Goal: Task Accomplishment & Management: Manage account settings

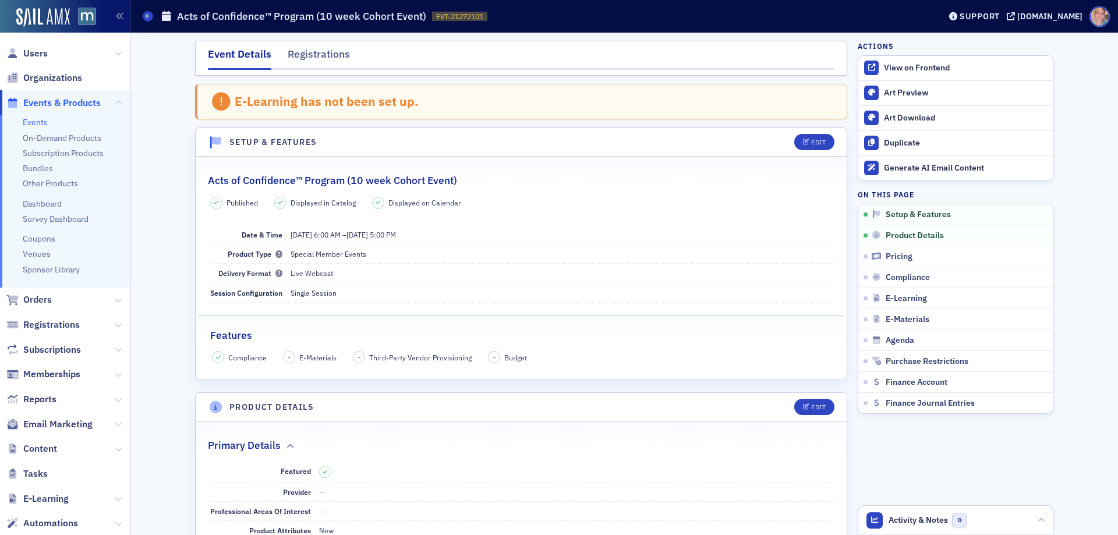
scroll to position [60, 0]
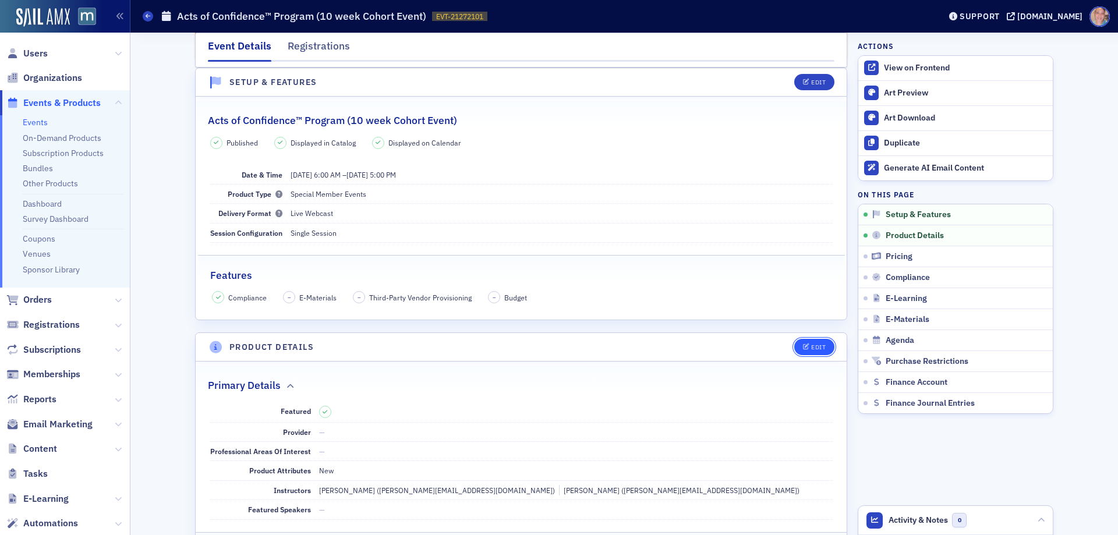
click at [816, 348] on div "Edit" at bounding box center [818, 347] width 15 height 6
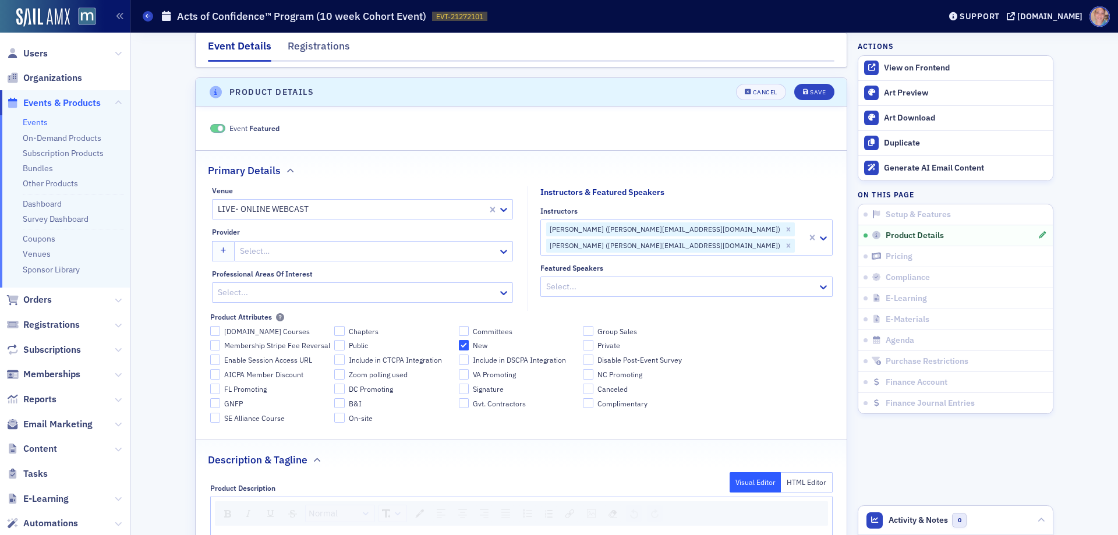
scroll to position [325, 0]
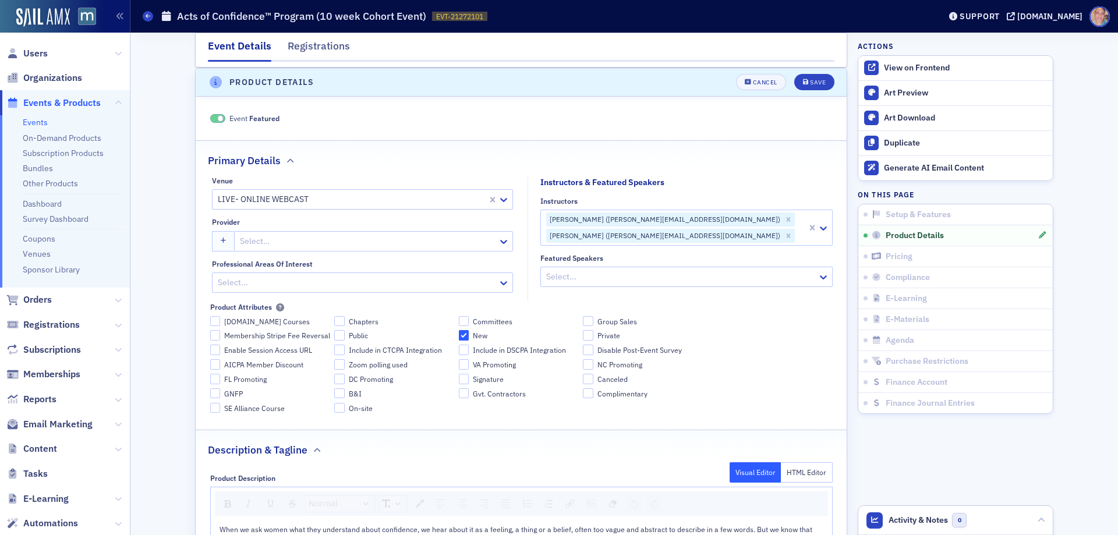
click at [279, 284] on div at bounding box center [357, 282] width 280 height 15
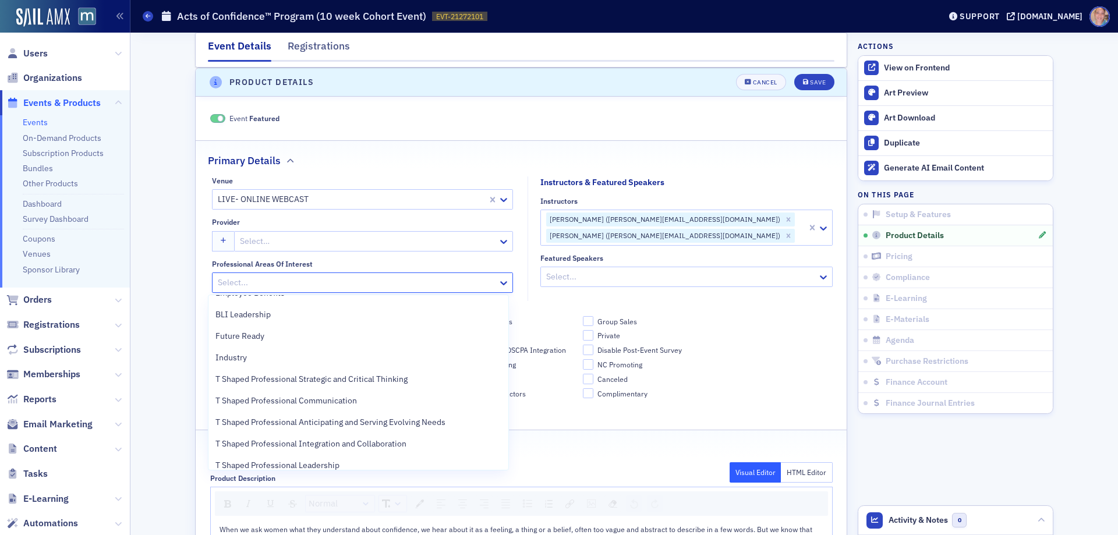
scroll to position [233, 0]
click at [256, 334] on span "Future Ready" at bounding box center [239, 334] width 49 height 12
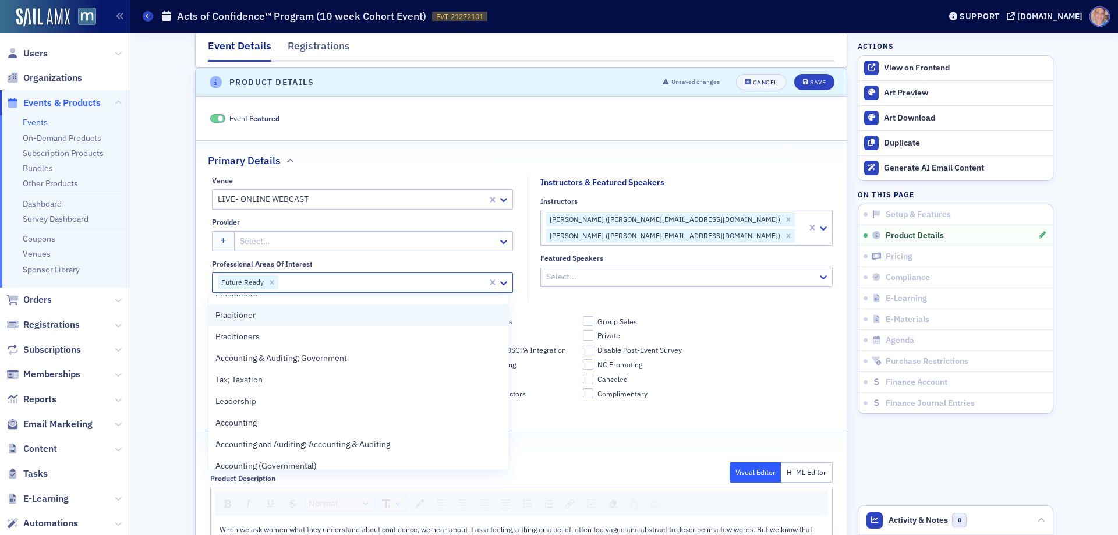
scroll to position [699, 0]
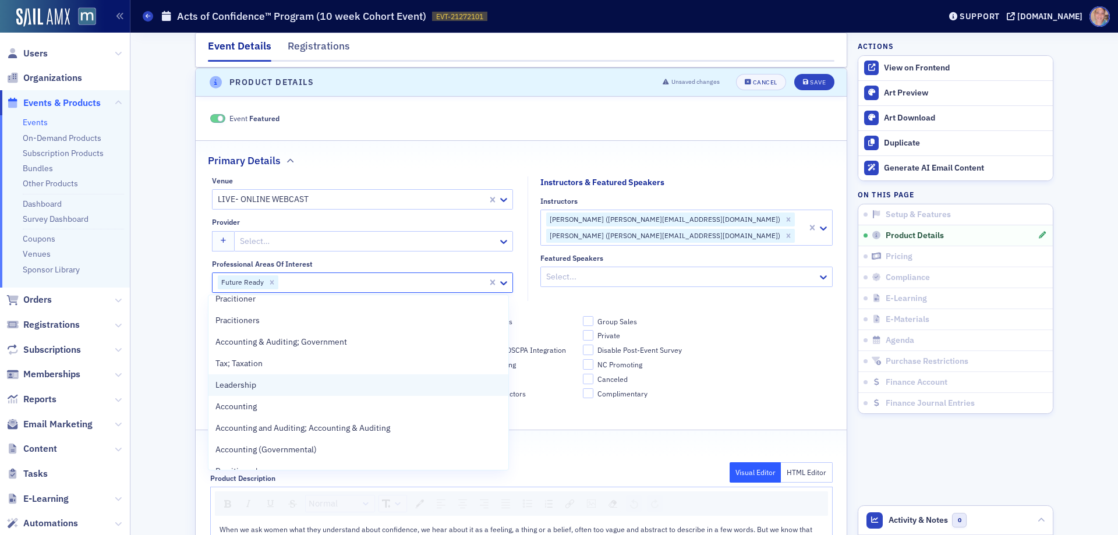
click at [263, 388] on div "Leadership" at bounding box center [358, 385] width 286 height 12
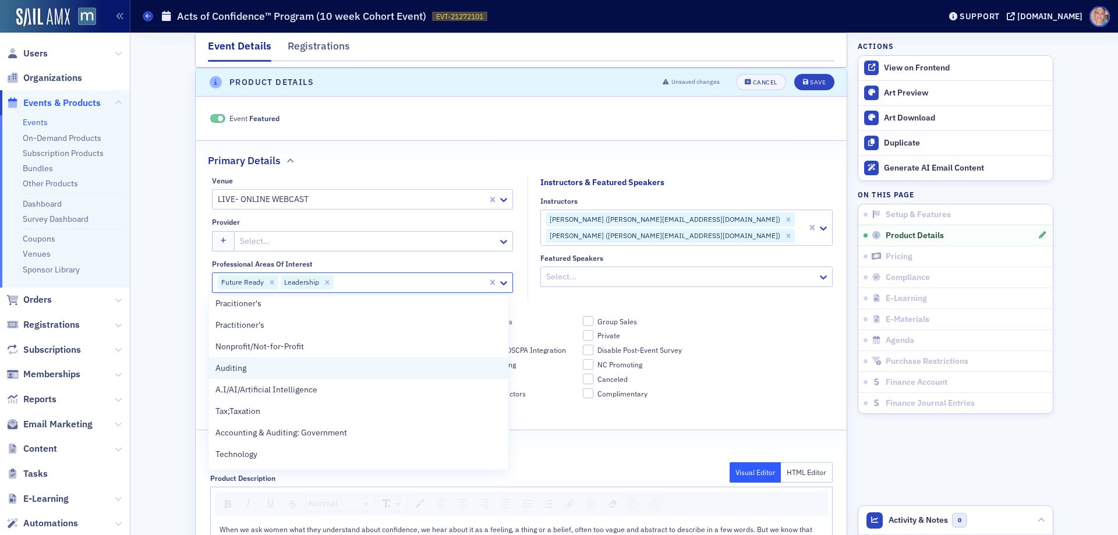
scroll to position [874, 0]
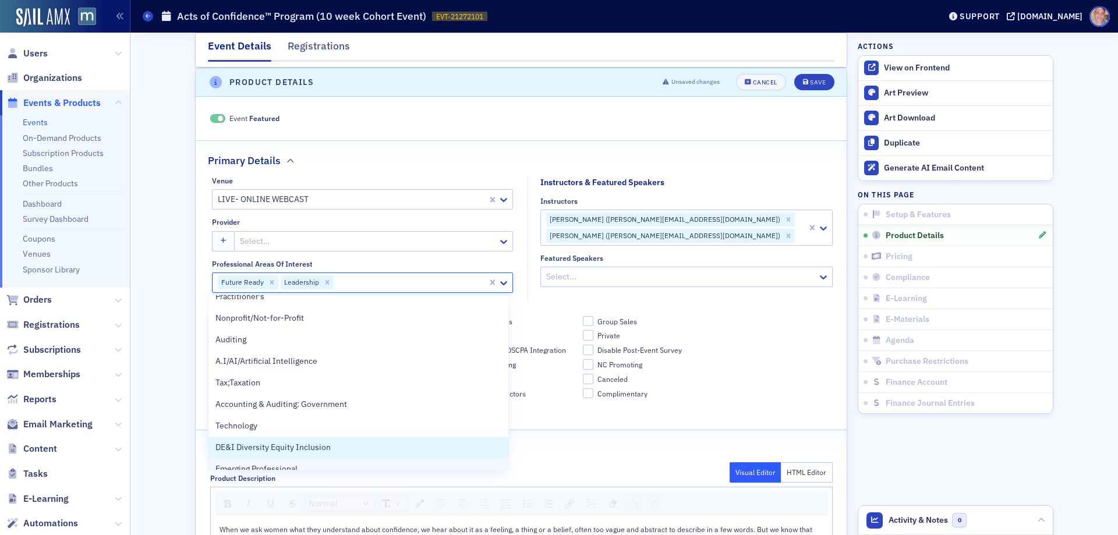
click at [301, 450] on span "DE&I Diversity Equity Inclusion" at bounding box center [272, 447] width 115 height 12
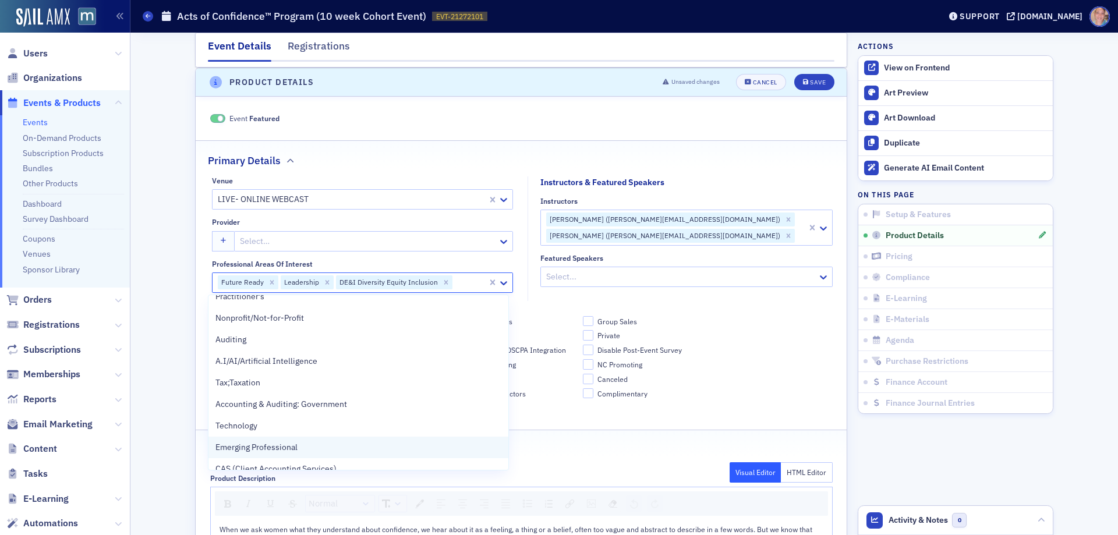
click at [266, 449] on span "Emerging Professional" at bounding box center [256, 447] width 82 height 12
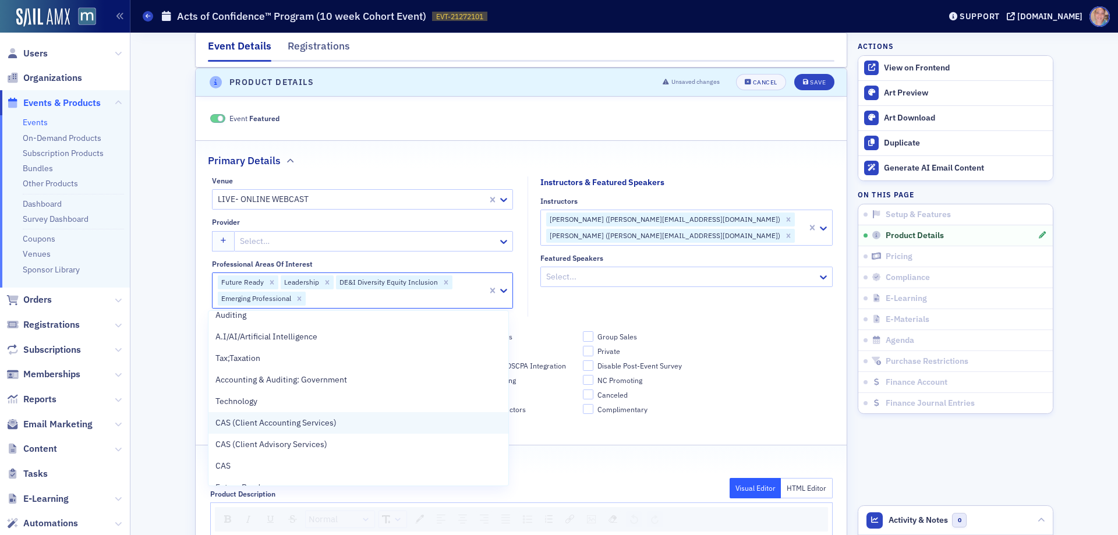
scroll to position [950, 0]
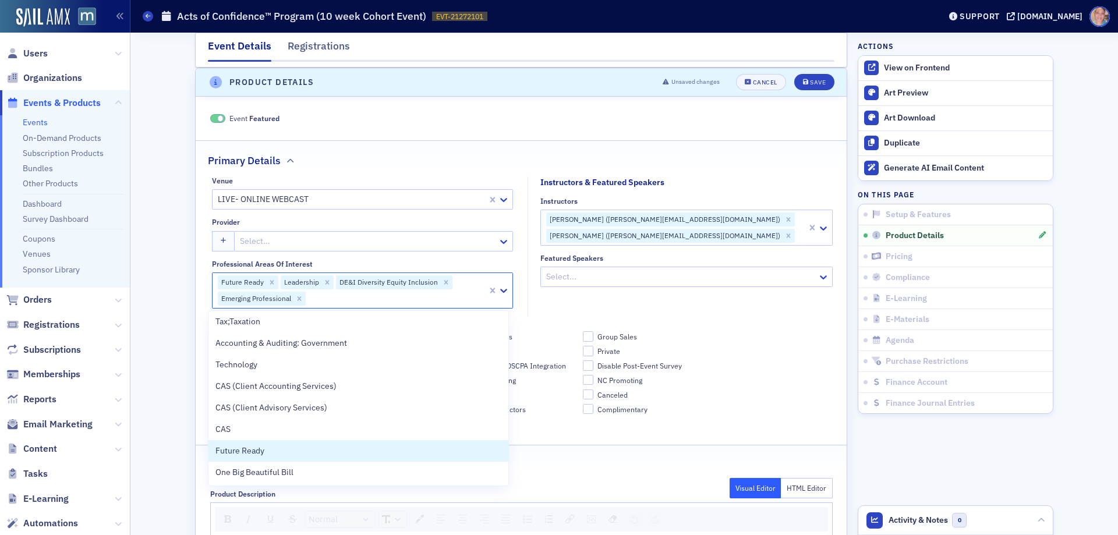
drag, startPoint x: 800, startPoint y: 352, endPoint x: 799, endPoint y: 342, distance: 9.9
click at [799, 352] on div "BLIonline.org Courses Chapters Committees Group Sales Membership Stripe Fee Rev…" at bounding box center [521, 379] width 623 height 97
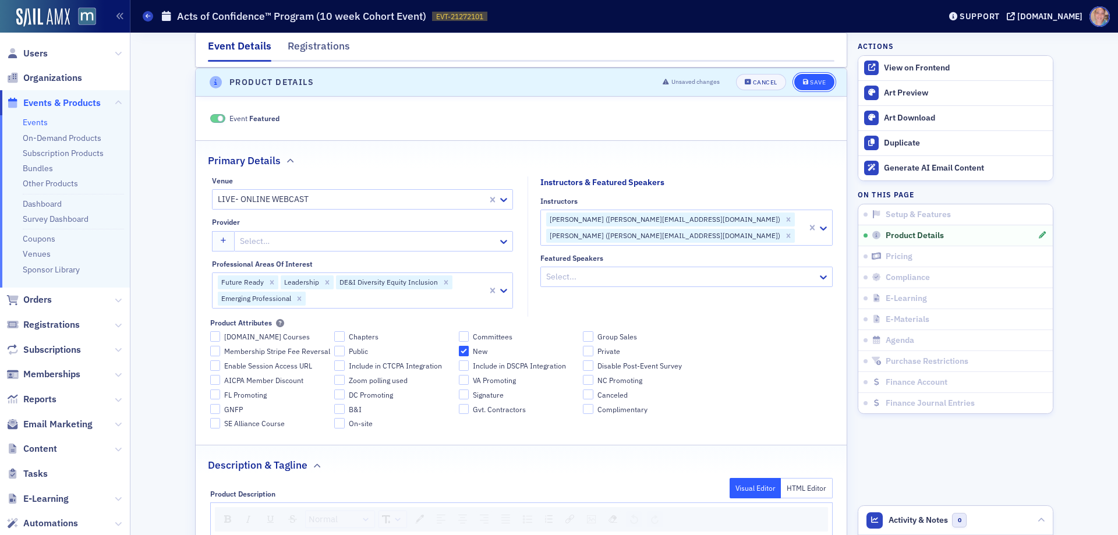
click at [821, 77] on button "Save" at bounding box center [814, 82] width 40 height 16
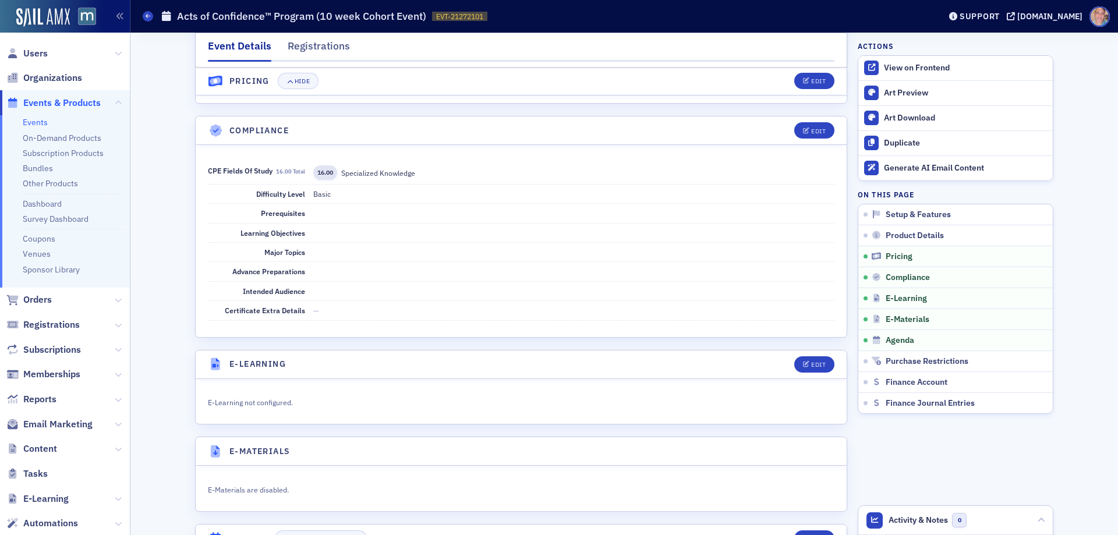
scroll to position [1257, 0]
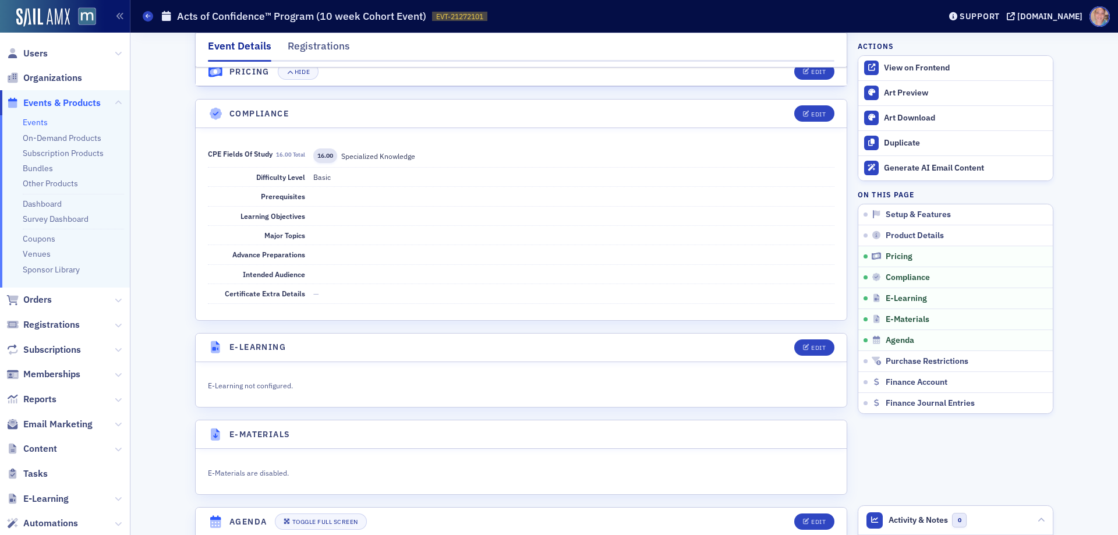
click at [38, 119] on link "Events" at bounding box center [35, 122] width 25 height 10
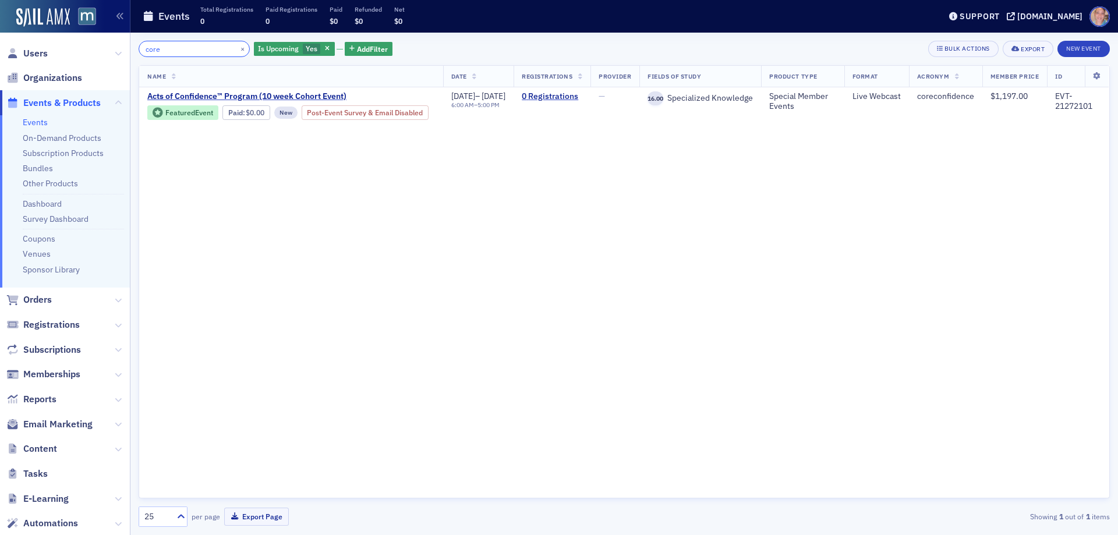
type input "core"
click at [238, 49] on button "×" at bounding box center [243, 48] width 10 height 10
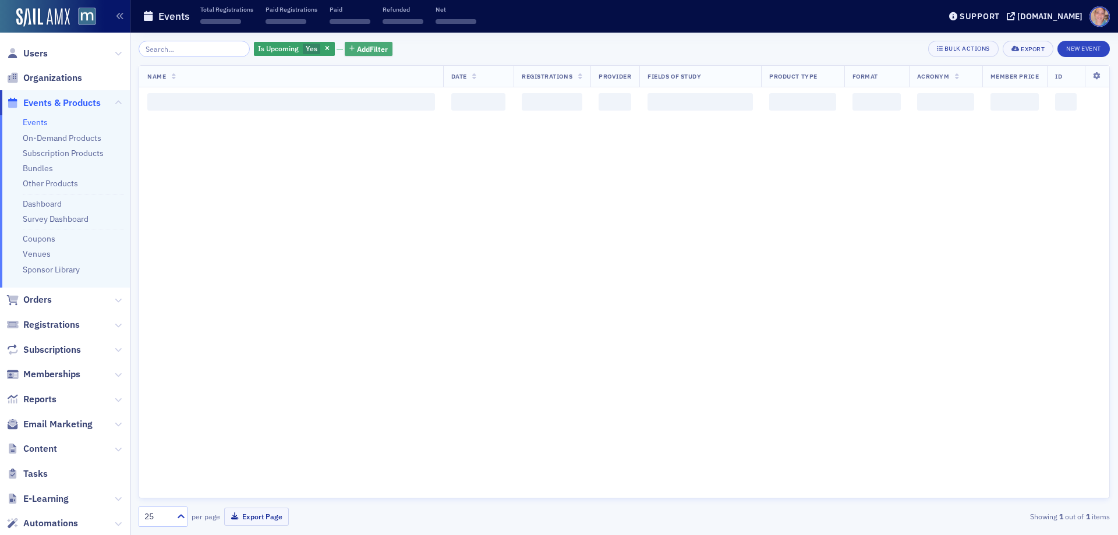
click at [357, 52] on span "Add Filter" at bounding box center [372, 49] width 31 height 10
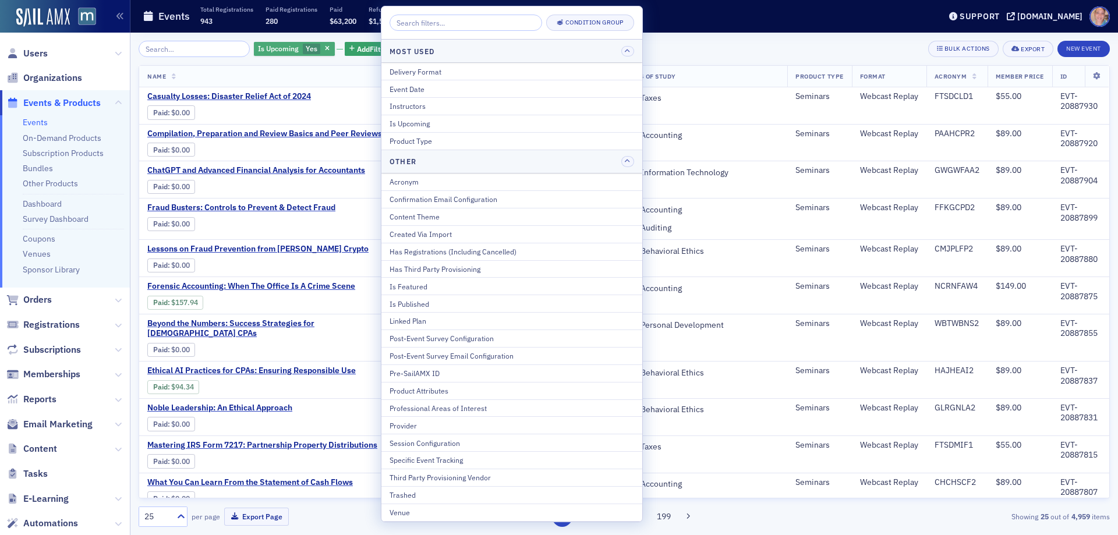
click at [306, 48] on span "Yes" at bounding box center [312, 48] width 12 height 9
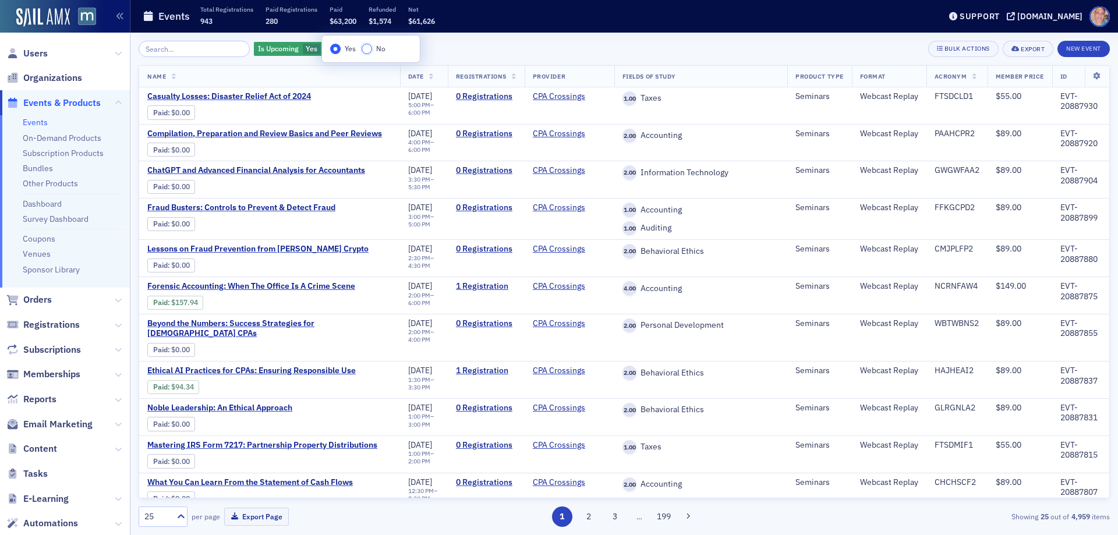
click at [368, 50] on input "No" at bounding box center [367, 49] width 10 height 10
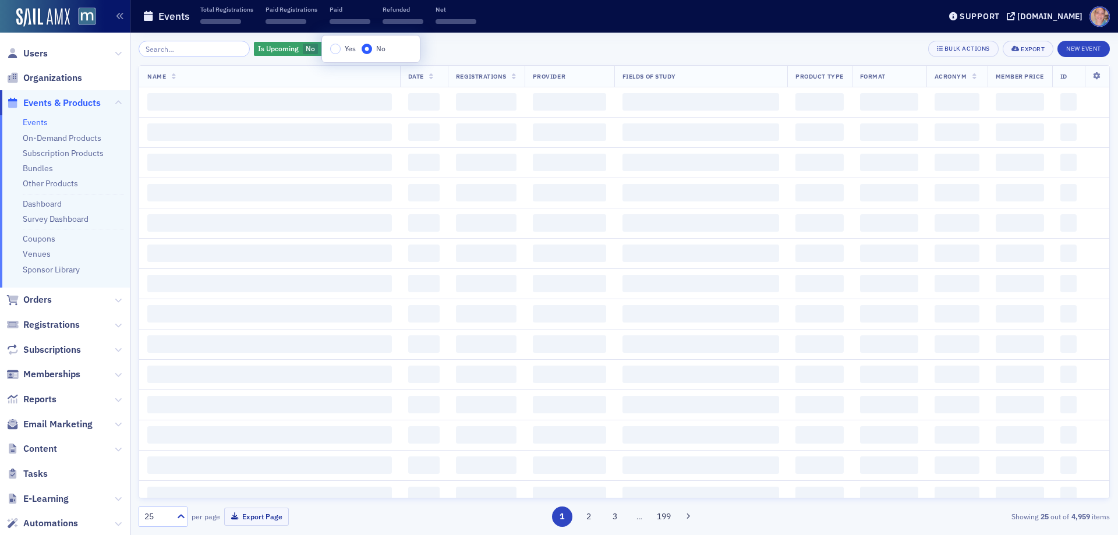
drag, startPoint x: 505, startPoint y: 46, endPoint x: 424, endPoint y: 43, distance: 81.6
click at [503, 44] on div "Is Upcoming No Add Filter Bulk Actions Export New Event" at bounding box center [624, 49] width 971 height 16
click at [355, 47] on span "Add Filter" at bounding box center [370, 49] width 31 height 10
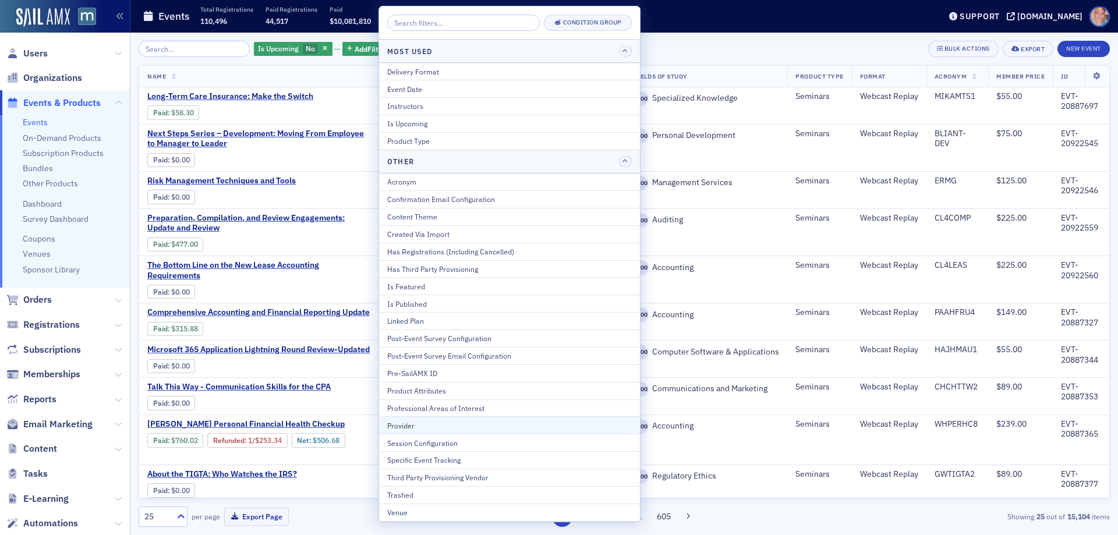
click at [436, 426] on div "Provider" at bounding box center [509, 425] width 245 height 10
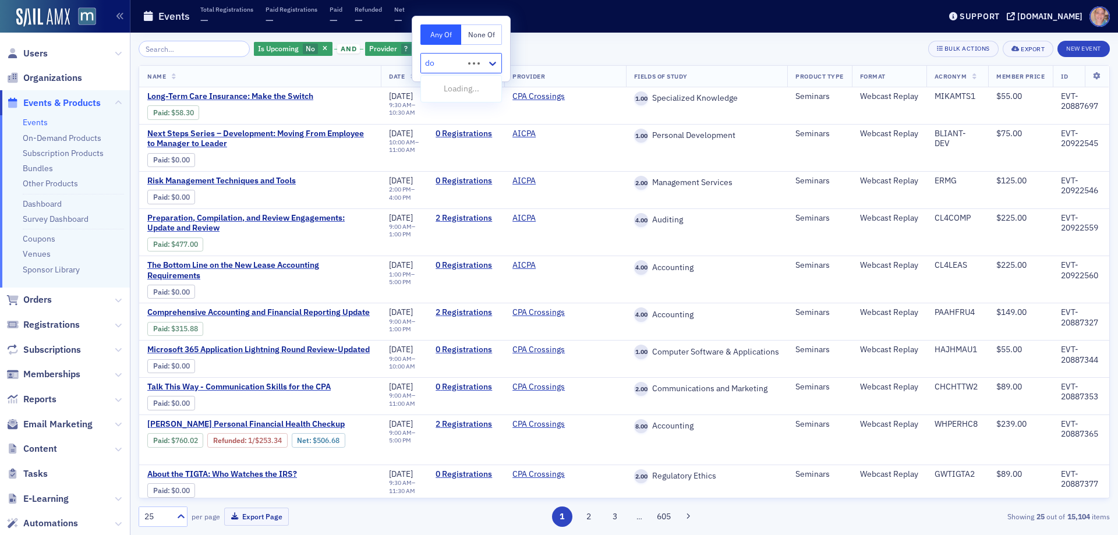
type input "don"
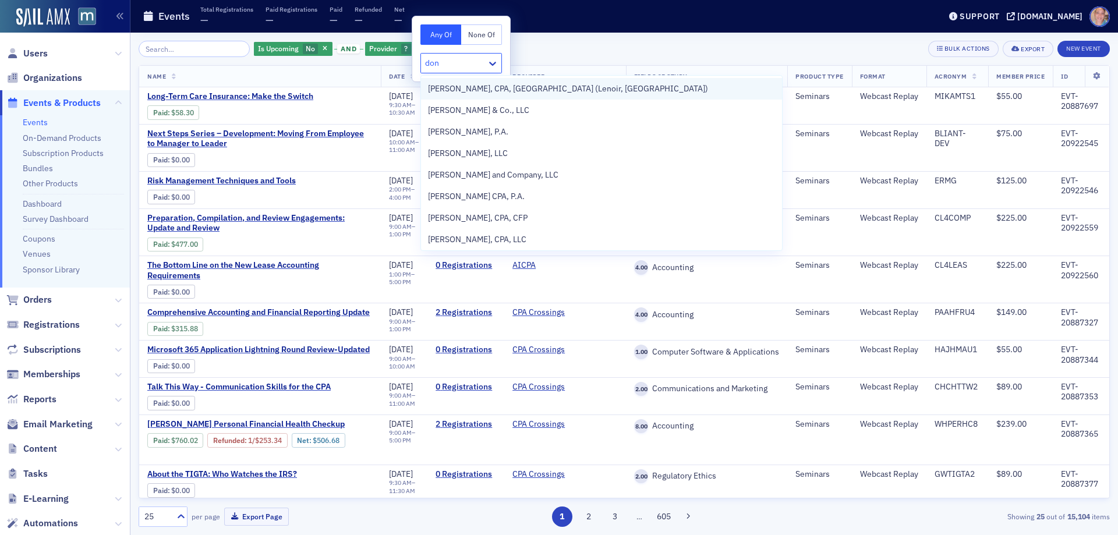
click at [562, 86] on div "Don Farmer, CPA, PA (Lenoir, NC)" at bounding box center [601, 89] width 347 height 12
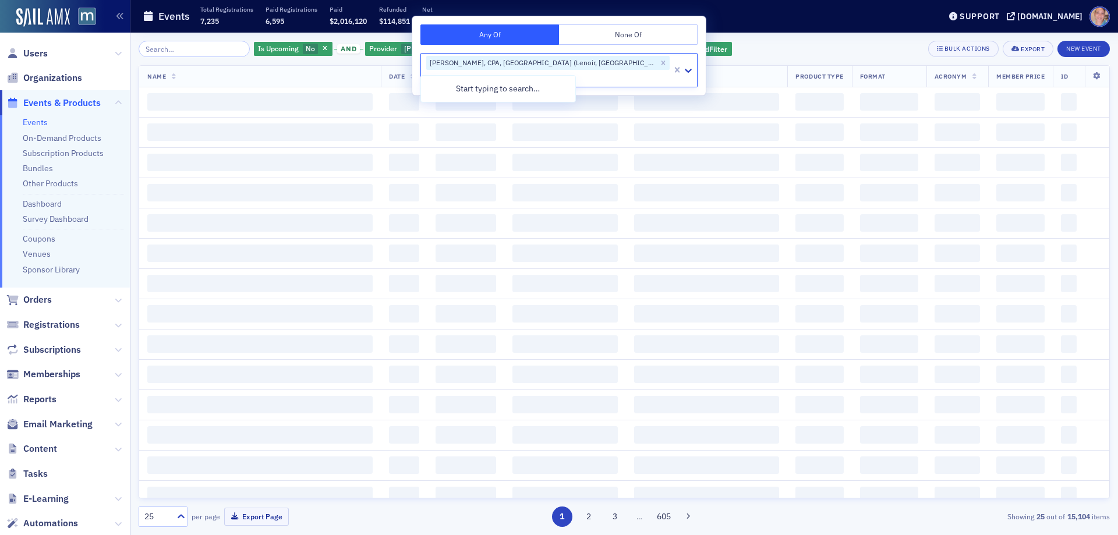
click at [677, 45] on div "Is Upcoming No and Provider Don Farmer, CPA, PA (Lenoir, NC) Add Filter Bulk Ac…" at bounding box center [624, 49] width 971 height 16
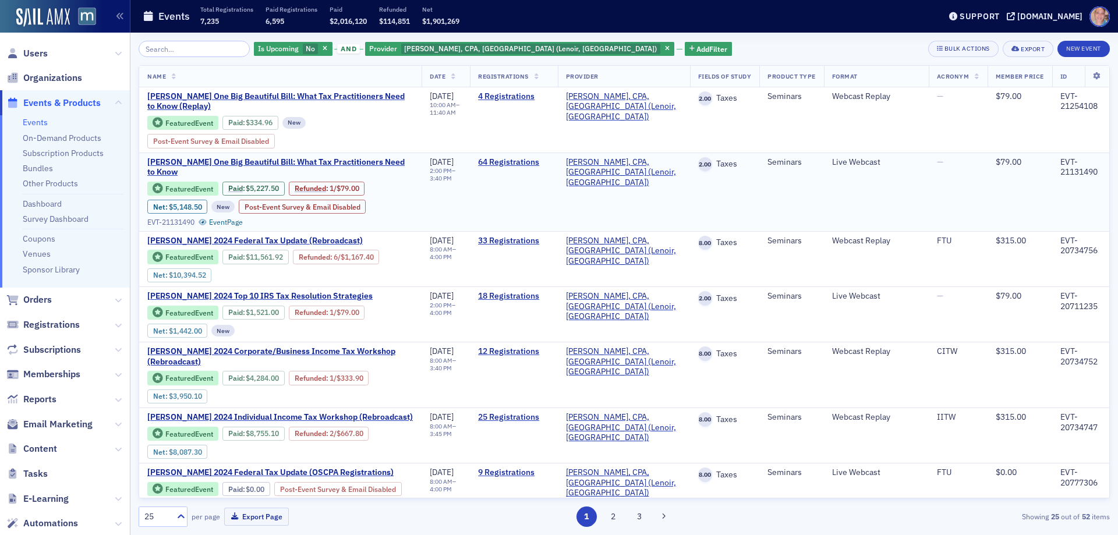
drag, startPoint x: 501, startPoint y: 163, endPoint x: 468, endPoint y: 185, distance: 39.1
click at [459, 201] on td "7/28/2025 2:00 PM – 3:40 PM" at bounding box center [446, 192] width 48 height 79
click at [518, 163] on link "64 Registrations" at bounding box center [513, 162] width 71 height 10
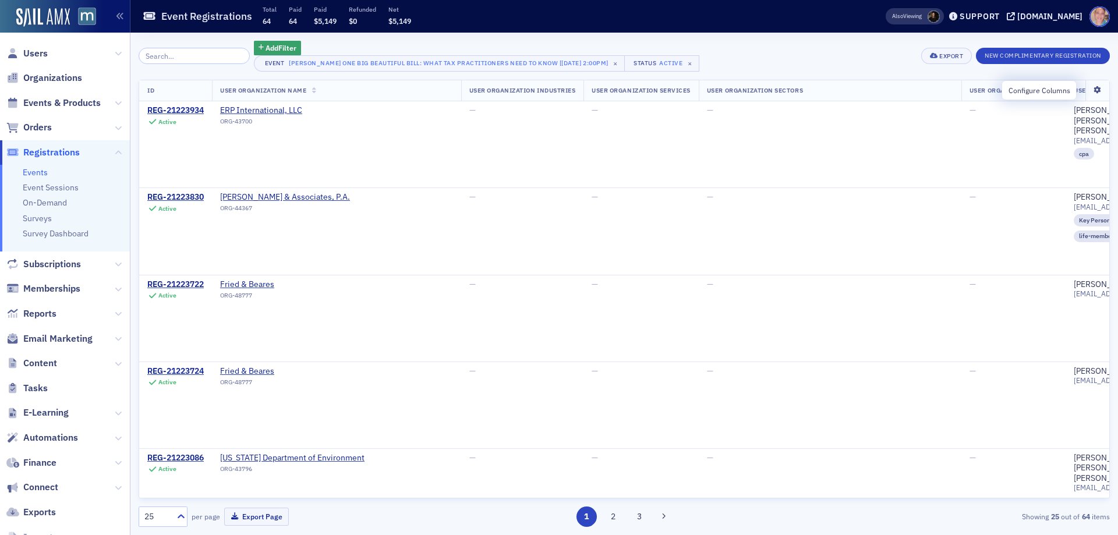
click at [1091, 89] on icon at bounding box center [1098, 90] width 24 height 7
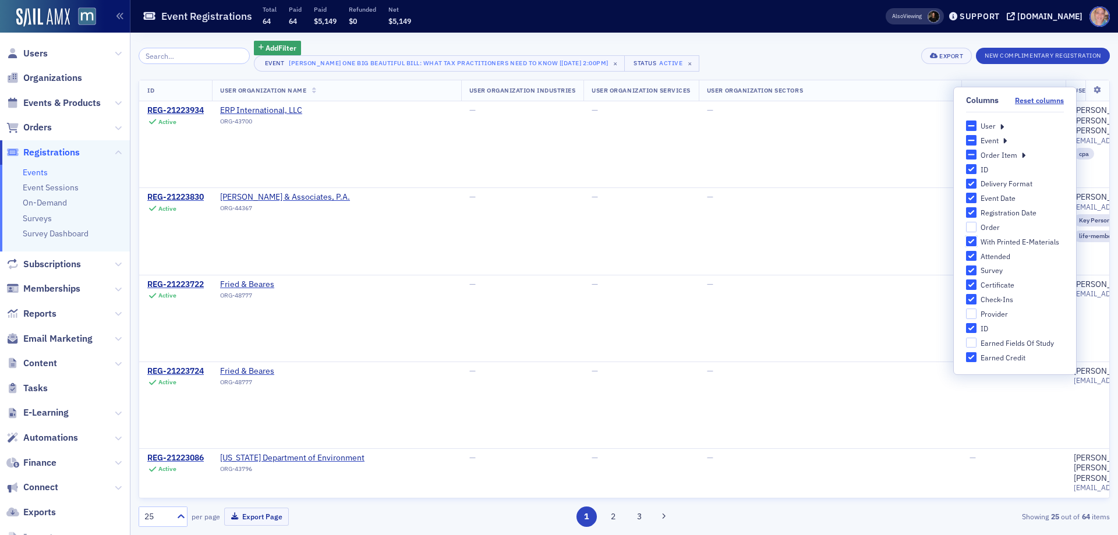
click at [972, 244] on input "With Printed E-Materials" at bounding box center [971, 241] width 10 height 10
checkbox input "false"
click at [777, 39] on div "Add Filter Event Don Farmer’s One Big Beautiful Bill: What Tax Practitioners Ne…" at bounding box center [624, 284] width 971 height 503
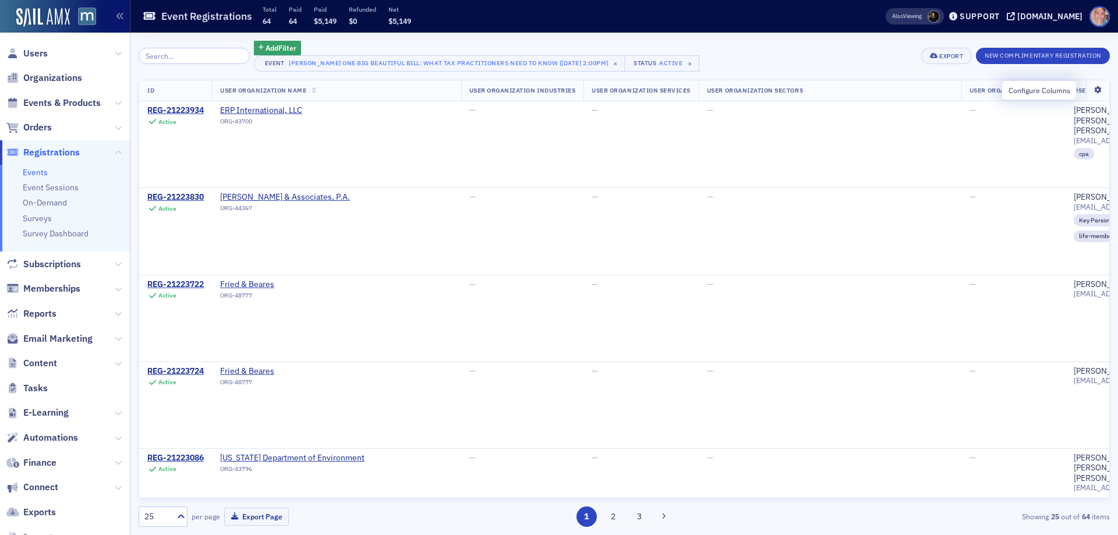
click at [1089, 90] on icon at bounding box center [1098, 90] width 24 height 7
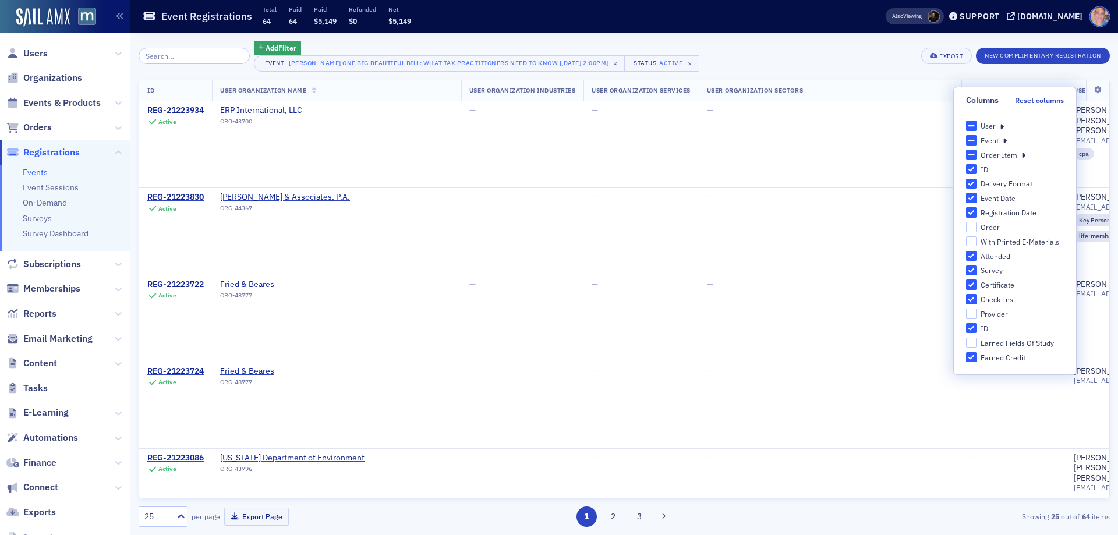
click at [1002, 123] on icon at bounding box center [1002, 126] width 4 height 10
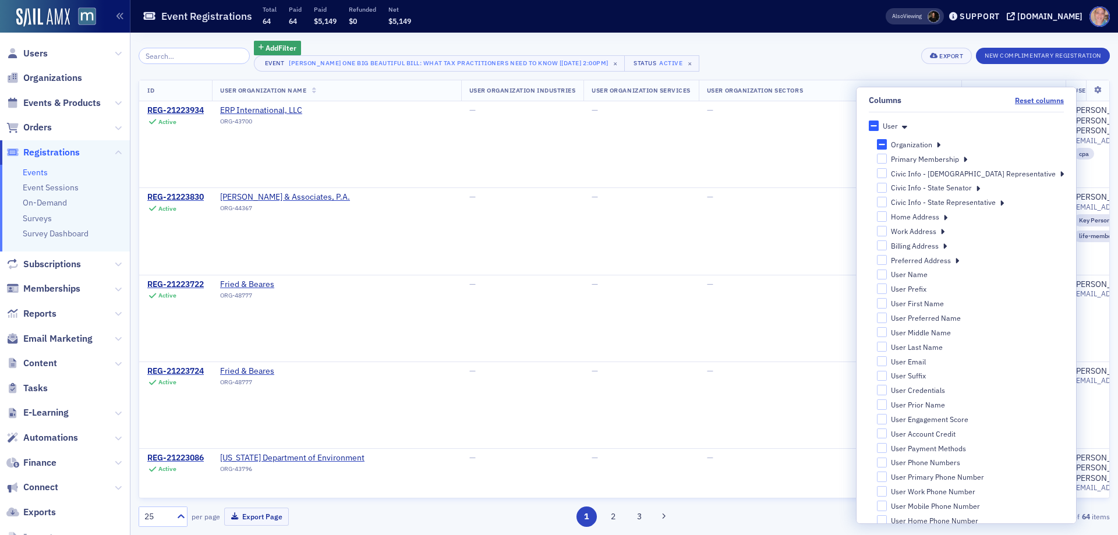
click at [941, 146] on icon at bounding box center [938, 144] width 4 height 10
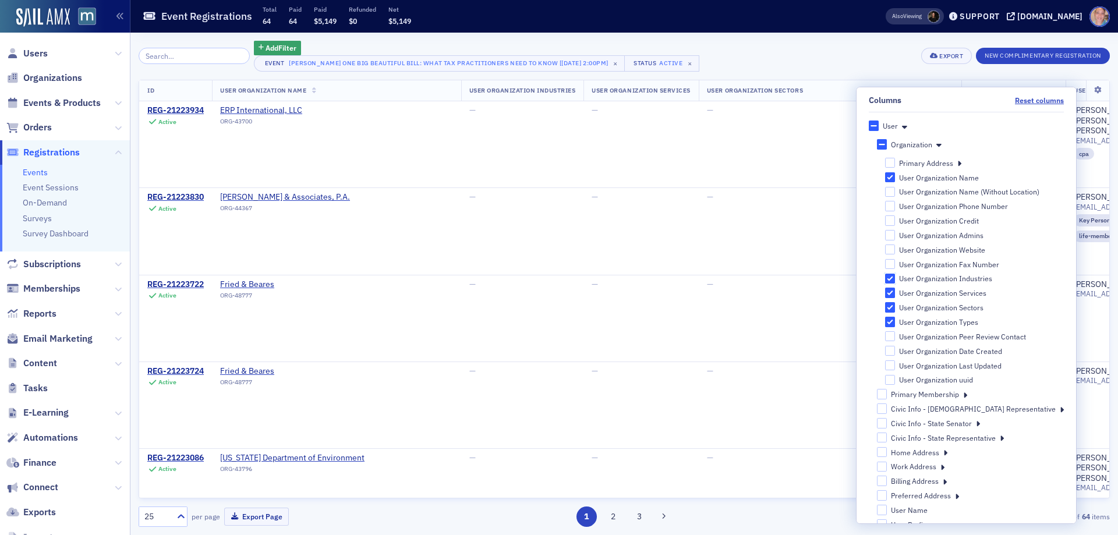
click at [896, 278] on input "User Organization Industries" at bounding box center [890, 279] width 10 height 10
checkbox input "false"
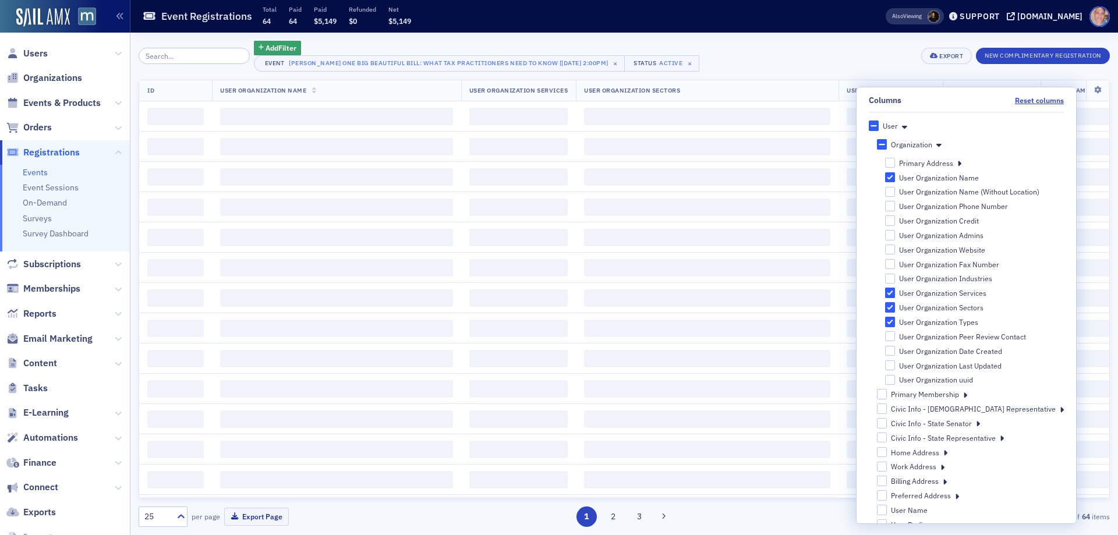
click at [896, 295] on input "User Organization Services" at bounding box center [890, 293] width 10 height 10
checkbox input "false"
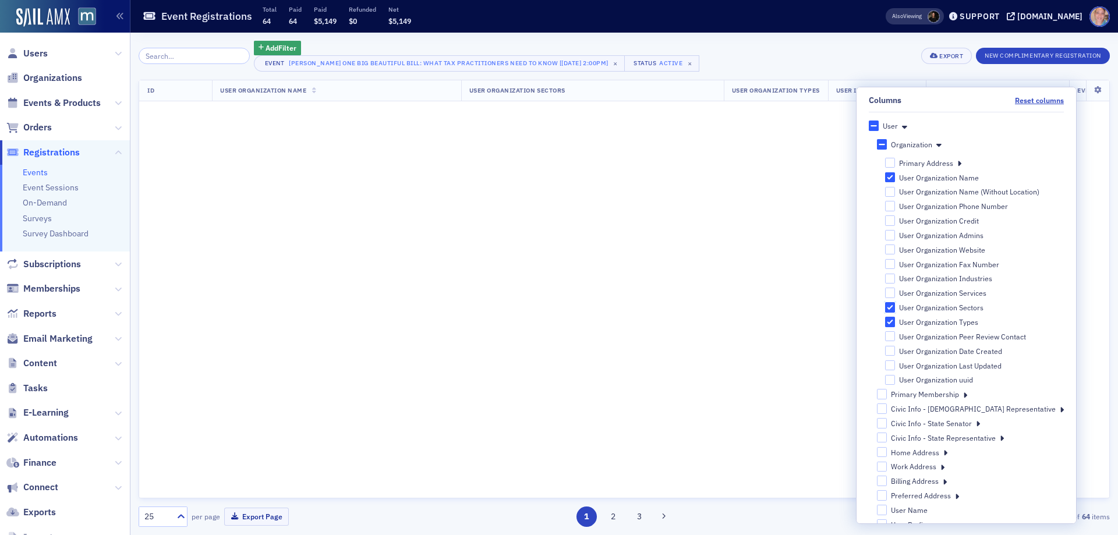
click at [896, 309] on input "User Organization Sectors" at bounding box center [890, 307] width 10 height 10
checkbox input "false"
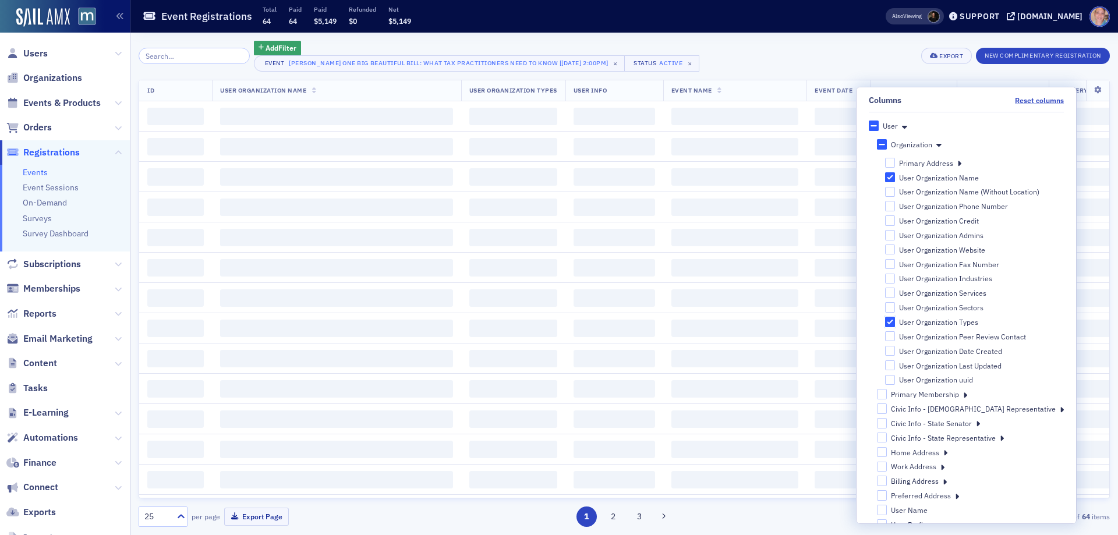
click at [896, 324] on input "User Organization Types" at bounding box center [890, 322] width 10 height 10
checkbox input "false"
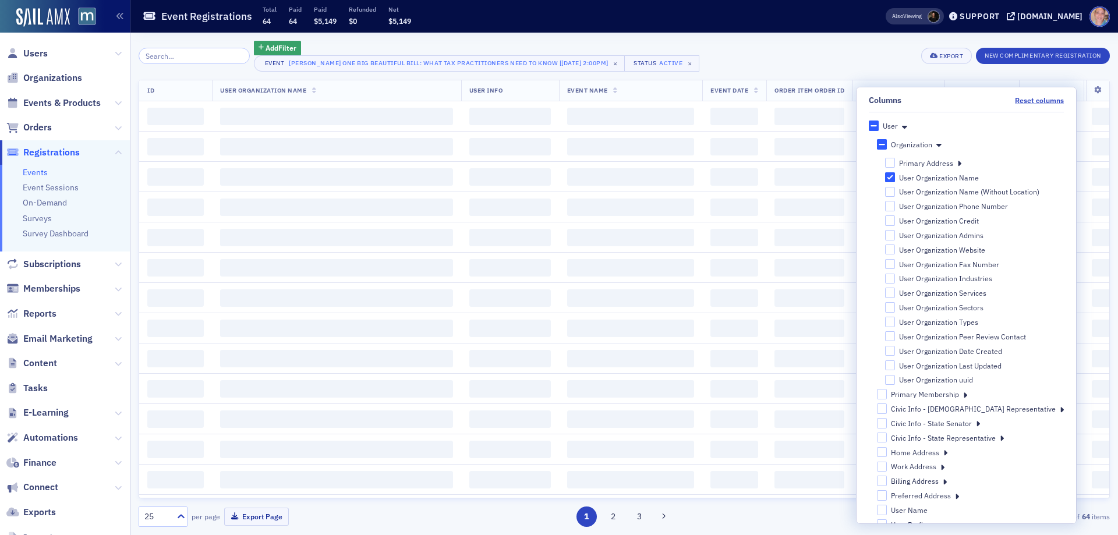
click at [797, 44] on div "Add Filter Event Don Farmer’s One Big Beautiful Bill: What Tax Practitioners Ne…" at bounding box center [624, 56] width 971 height 31
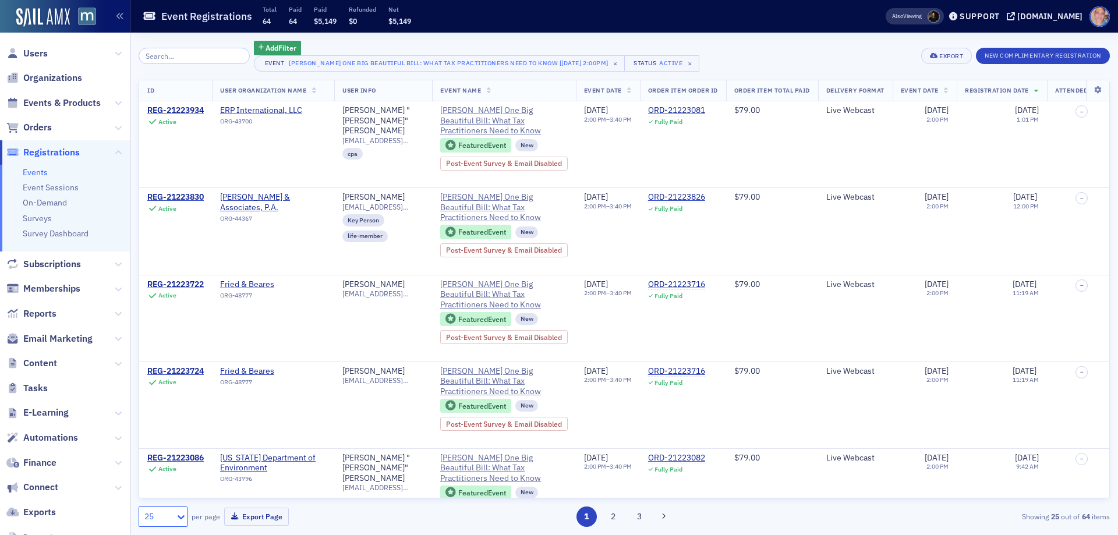
click at [164, 521] on div "25" at bounding box center [158, 517] width 29 height 12
drag, startPoint x: 157, startPoint y: 443, endPoint x: 772, endPoint y: 245, distance: 645.3
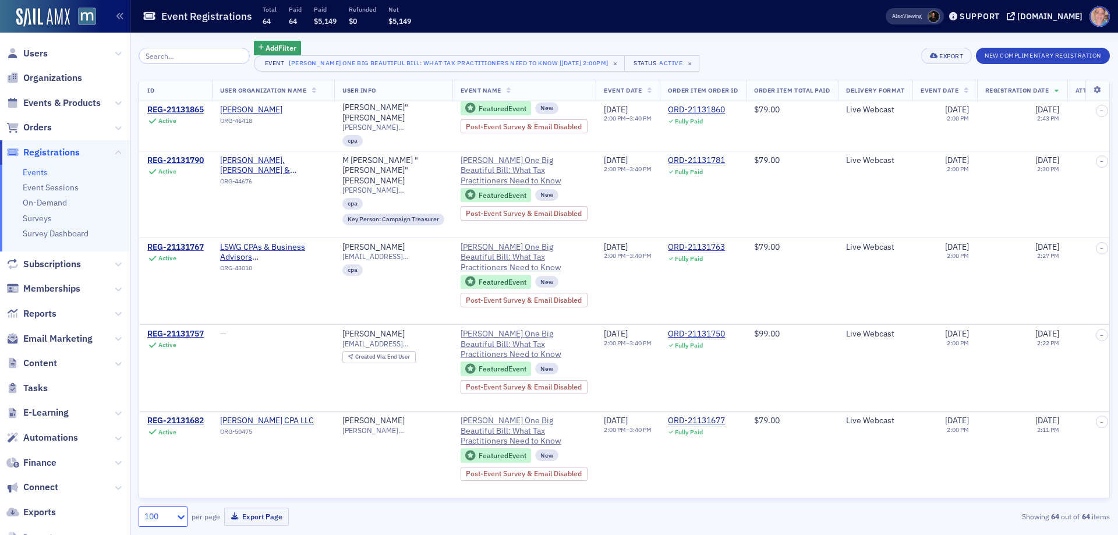
scroll to position [5170, 0]
click at [935, 55] on icon "button" at bounding box center [934, 56] width 8 height 6
click at [905, 92] on button "Export All ( 64 Event Registrations )" at bounding box center [907, 95] width 126 height 19
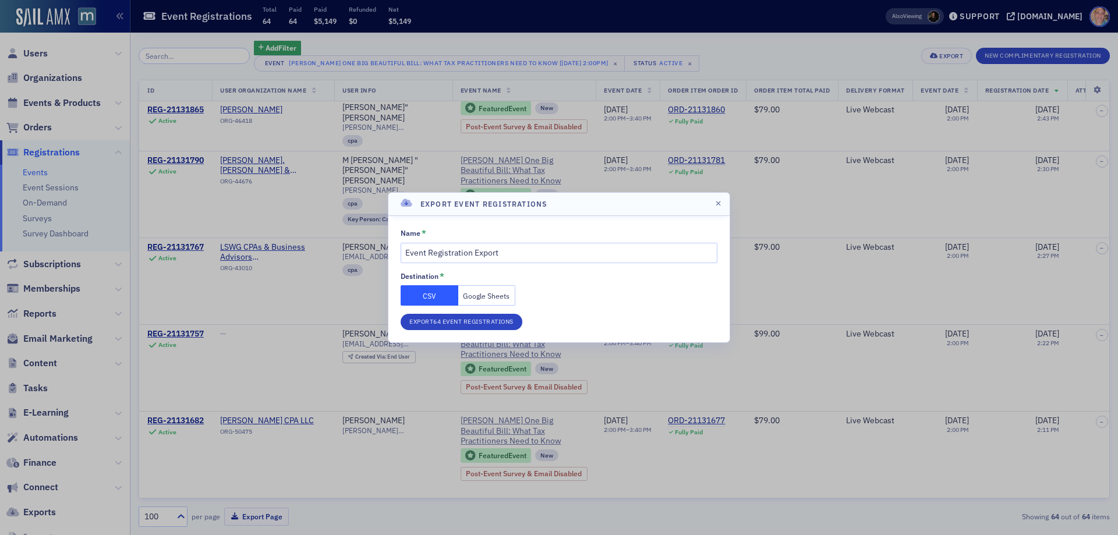
click at [503, 292] on button "Google Sheets" at bounding box center [487, 295] width 58 height 20
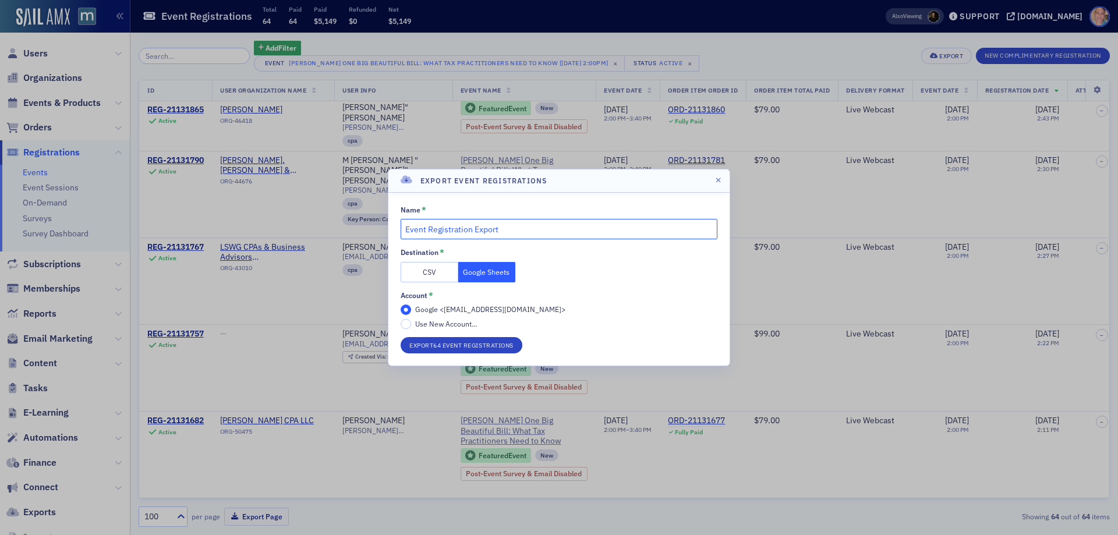
click at [555, 233] on input "Event Registration Export" at bounding box center [559, 229] width 317 height 20
drag, startPoint x: 555, startPoint y: 233, endPoint x: 345, endPoint y: 238, distance: 210.3
click at [345, 238] on div "Export Event Registrations Name * Event Registration Export Destination * CSV G…" at bounding box center [559, 267] width 1118 height 535
type input "7/28 DF One Big Beautiful Bill Reg List"
click at [473, 345] on button "Export 64 Event Registrations" at bounding box center [462, 345] width 122 height 16
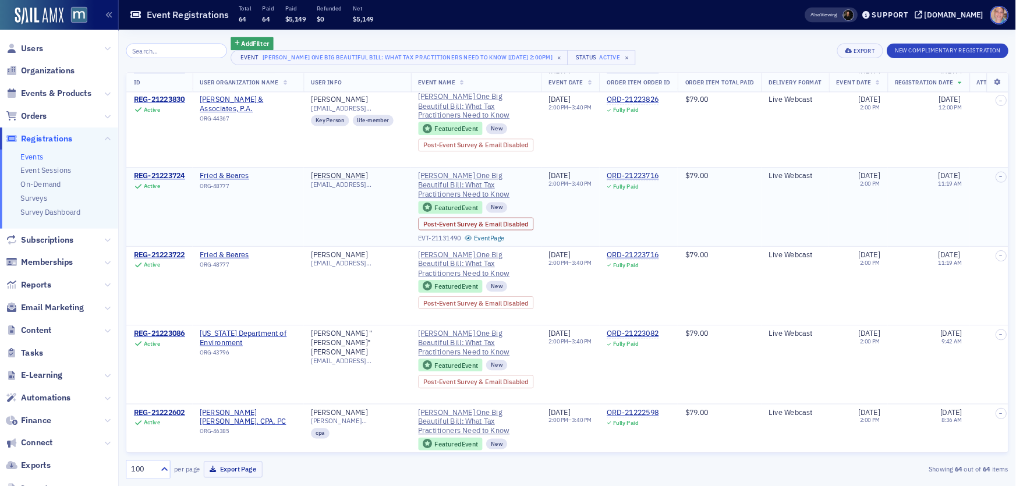
scroll to position [0, 0]
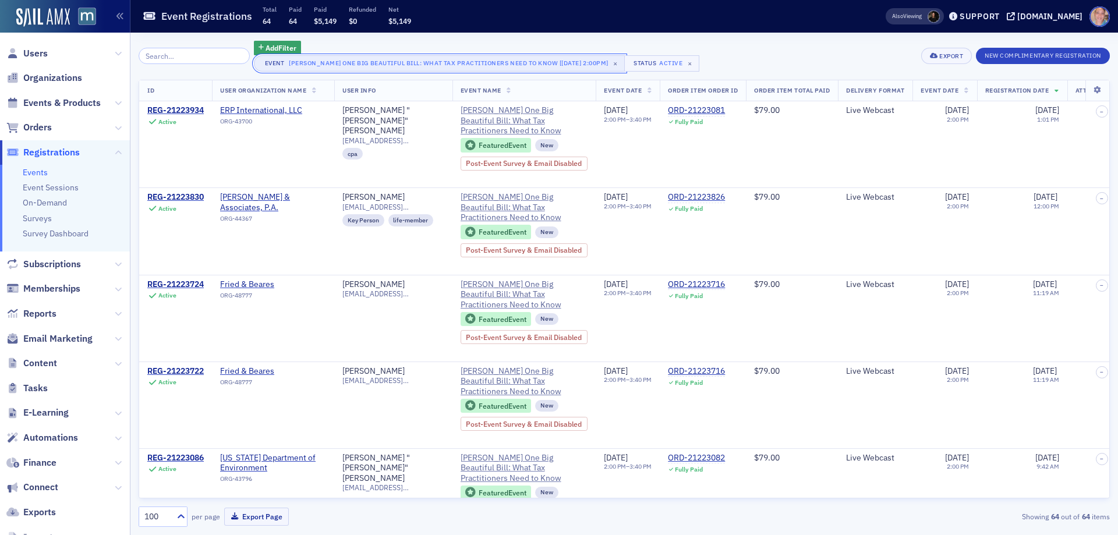
click at [432, 63] on div "Don Farmer’s One Big Beautiful Bill: What Tax Practitioners Need to Know [7/28/…" at bounding box center [449, 63] width 320 height 12
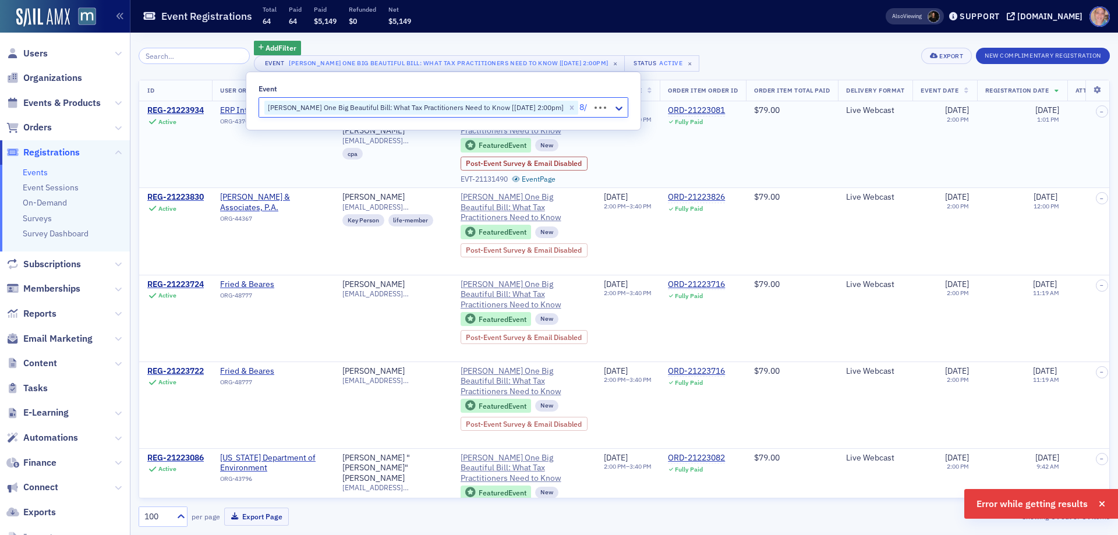
type input "8"
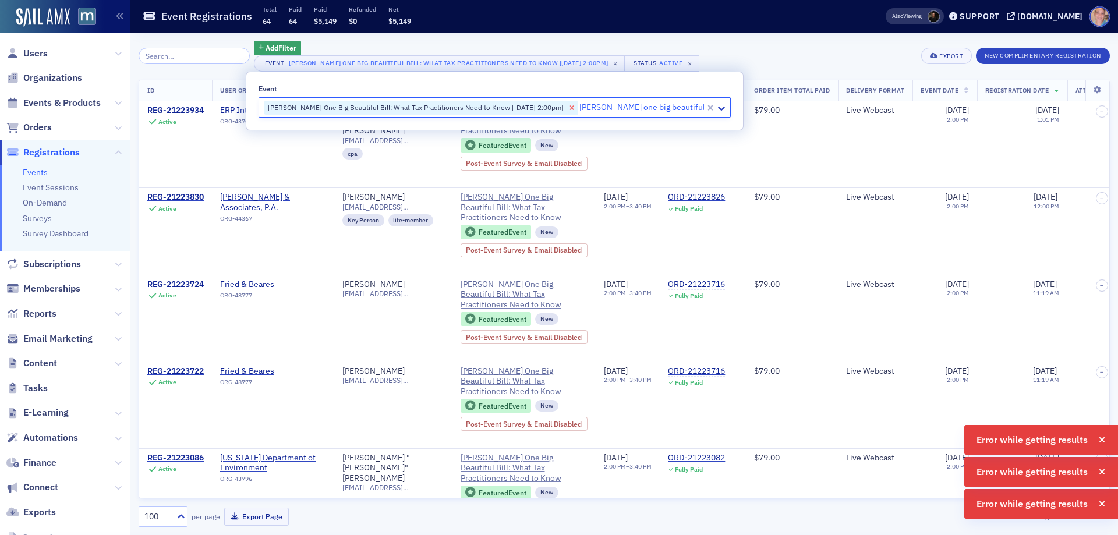
click at [570, 108] on icon "Remove Don Farmer’s One Big Beautiful Bill: What Tax Practitioners Need to Know…" at bounding box center [572, 107] width 4 height 4
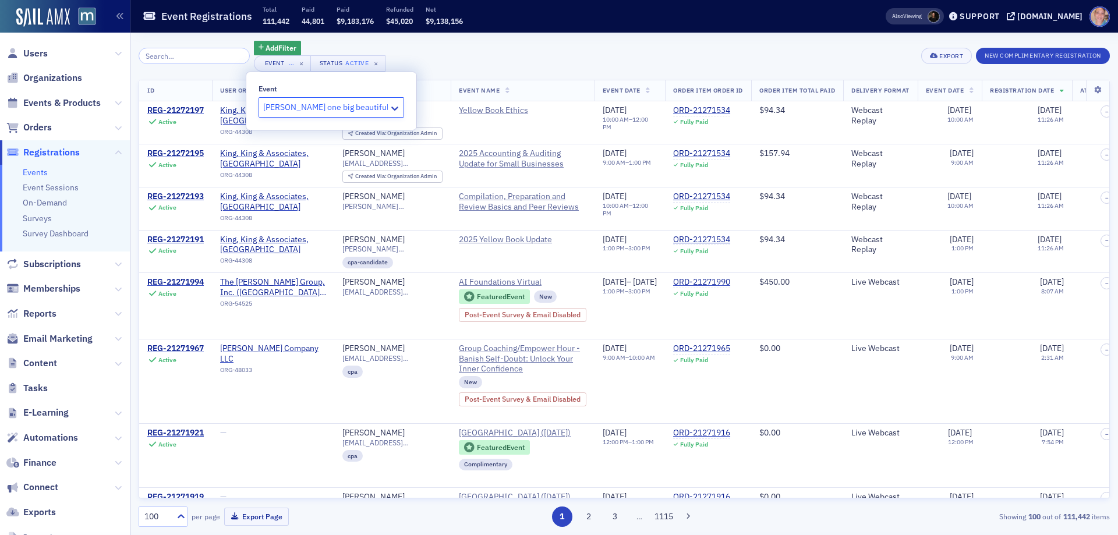
click at [327, 107] on input "don farmer's one big beautiful bill" at bounding box center [325, 107] width 125 height 12
type input "don farmer's one big beautiful bill"
click at [584, 57] on div "Add Filter Event … × Status Active × Export New Complimentary Registration" at bounding box center [624, 56] width 971 height 31
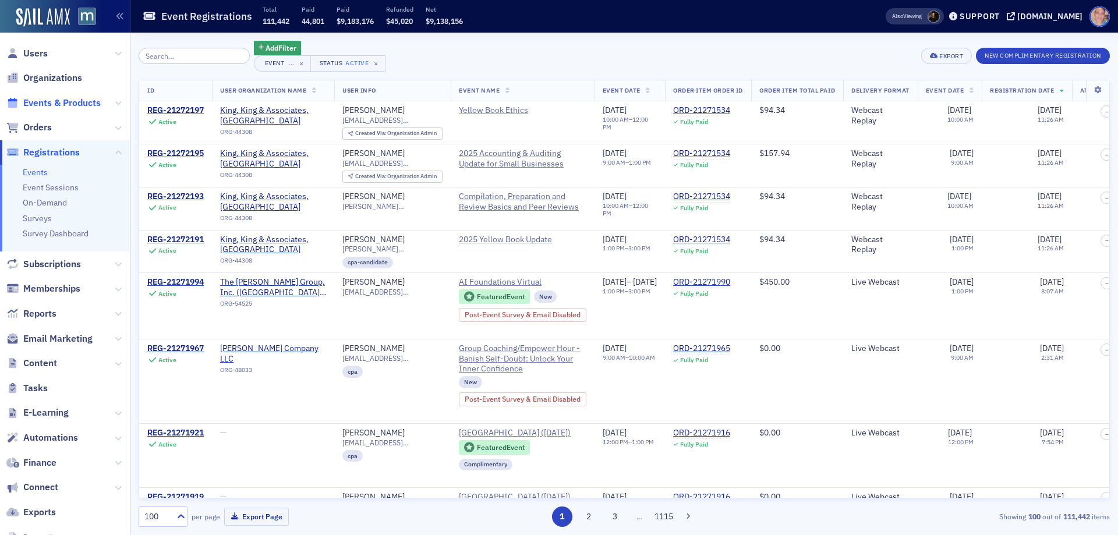
click at [36, 98] on span "Events & Products" at bounding box center [61, 103] width 77 height 13
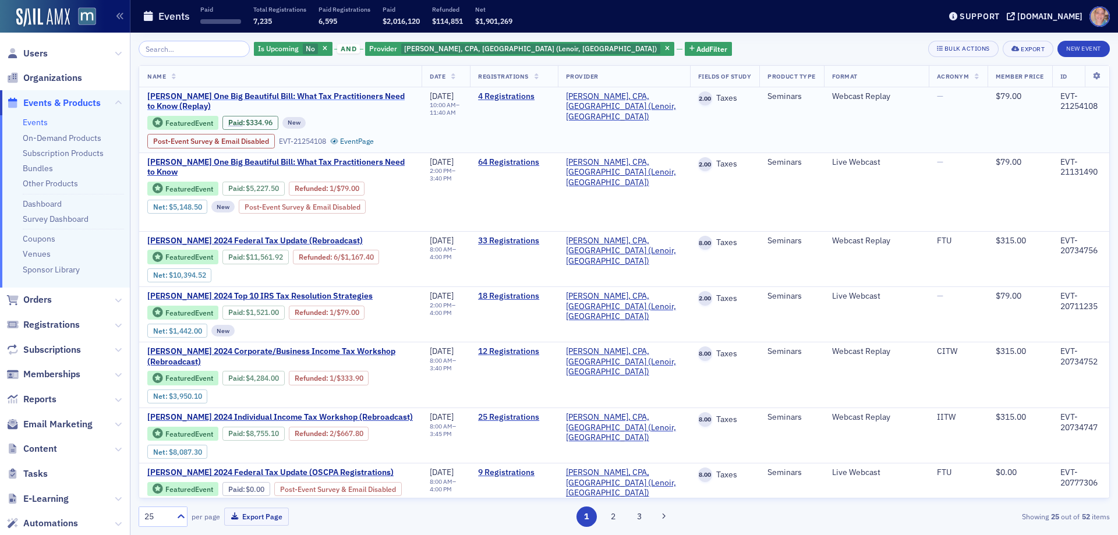
drag, startPoint x: 531, startPoint y: 96, endPoint x: 400, endPoint y: 103, distance: 131.8
click at [531, 94] on link "4 Registrations" at bounding box center [513, 96] width 71 height 10
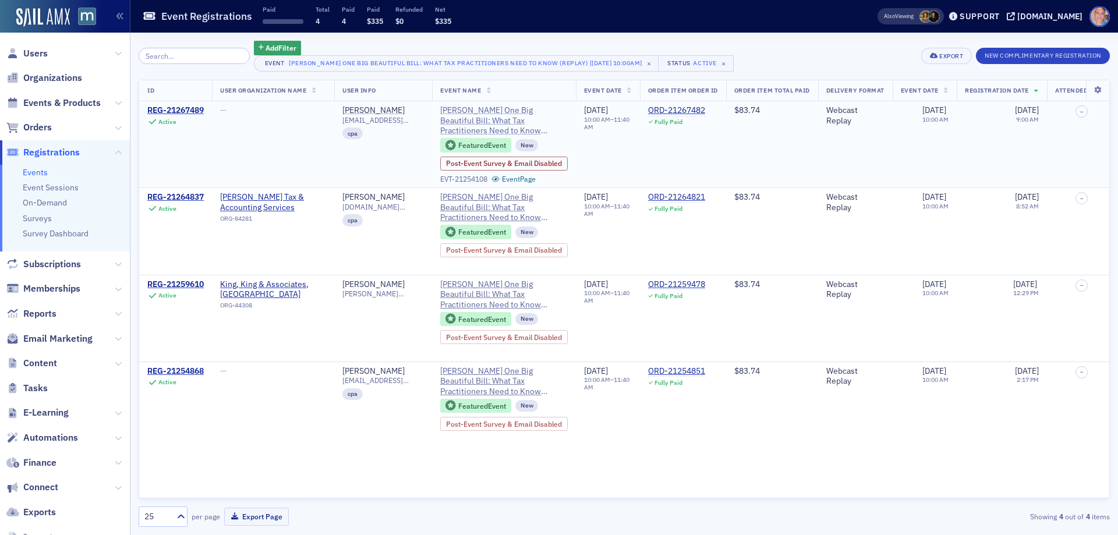
click at [490, 112] on span "Don Farmer’s One Big Beautiful Bill: What Tax Practitioners Need to Know (Repla…" at bounding box center [504, 120] width 128 height 31
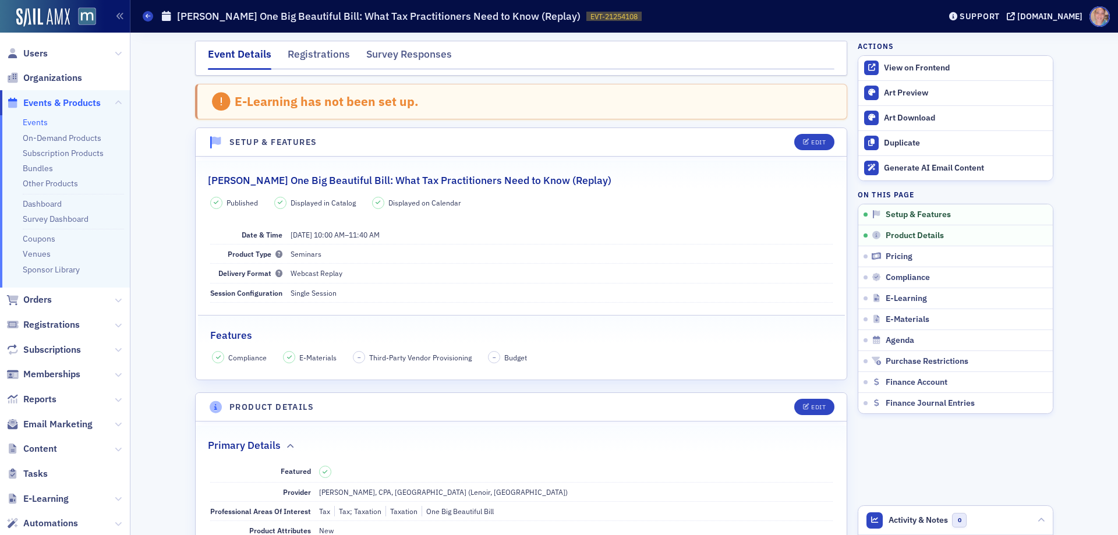
click at [374, 181] on h2 "Don Farmer’s One Big Beautiful Bill: What Tax Practitioners Need to Know (Repla…" at bounding box center [410, 180] width 404 height 15
click at [373, 182] on h2 "Don Farmer’s One Big Beautiful Bill: What Tax Practitioners Need to Know (Repla…" at bounding box center [410, 180] width 404 height 15
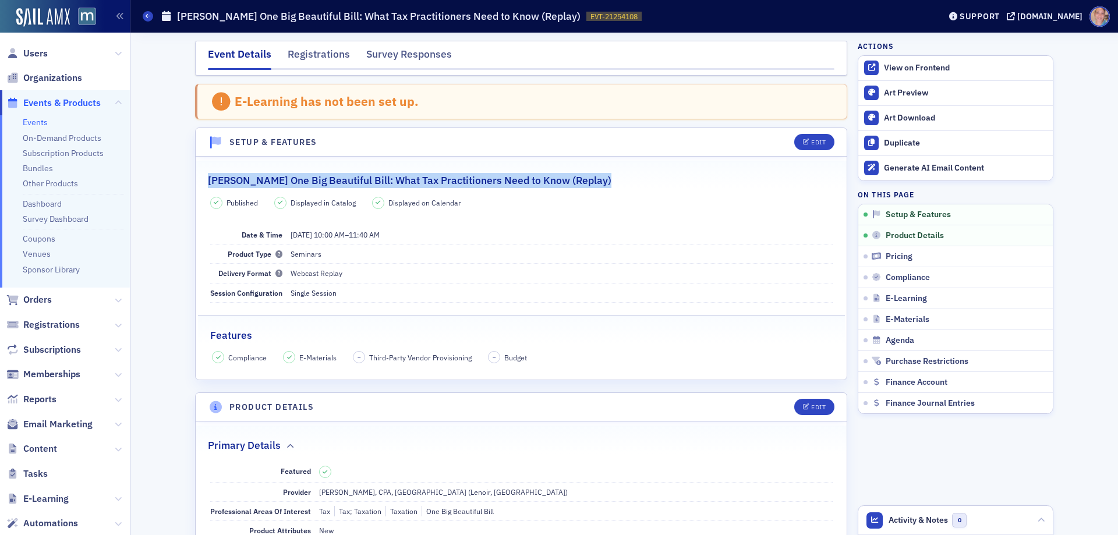
click at [373, 182] on h2 "Don Farmer’s One Big Beautiful Bill: What Tax Practitioners Need to Know (Repla…" at bounding box center [410, 180] width 404 height 15
copy h2 "Don Farmer’s One Big Beautiful Bill: What Tax Practitioners Need to Know (Repla…"
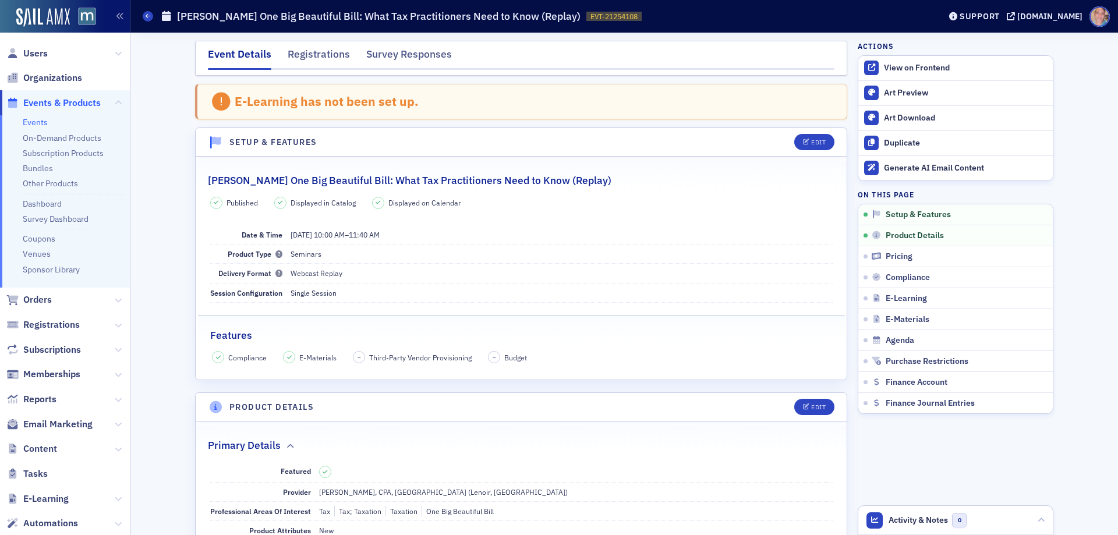
click at [591, 20] on span "EVT-21254108" at bounding box center [614, 17] width 47 height 10
copy span "EVT-21254108 21254108"
click at [39, 119] on link "Events" at bounding box center [35, 122] width 25 height 10
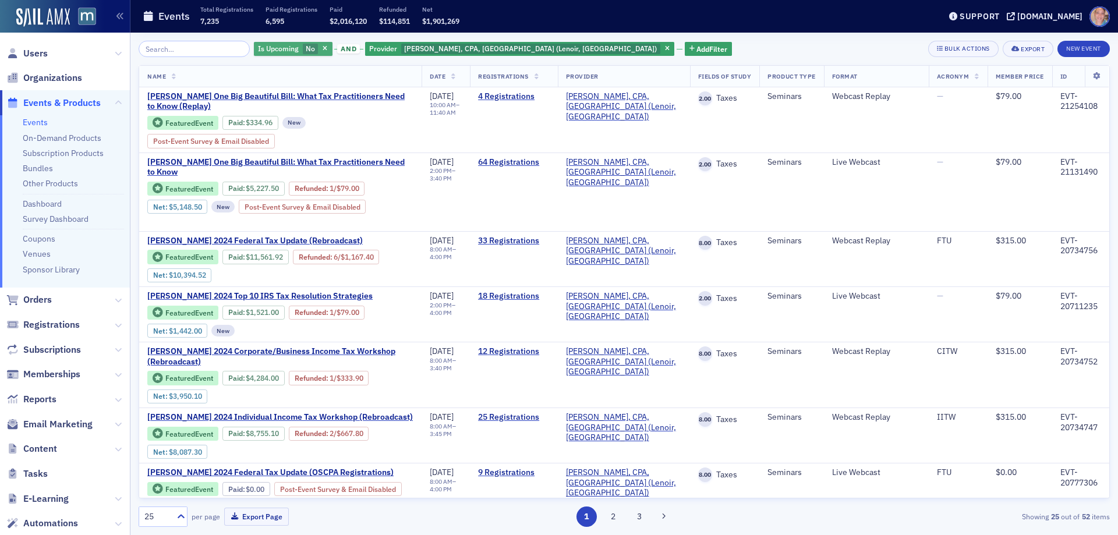
click at [303, 51] on span "No" at bounding box center [311, 49] width 16 height 11
click at [331, 47] on input "Yes" at bounding box center [333, 49] width 10 height 10
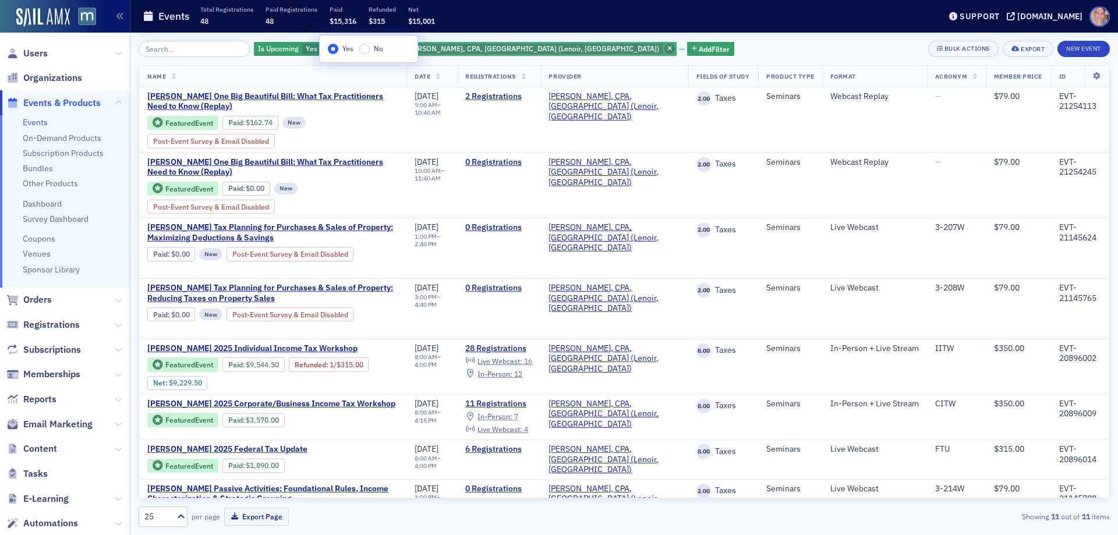
click at [667, 47] on icon "button" at bounding box center [669, 49] width 5 height 6
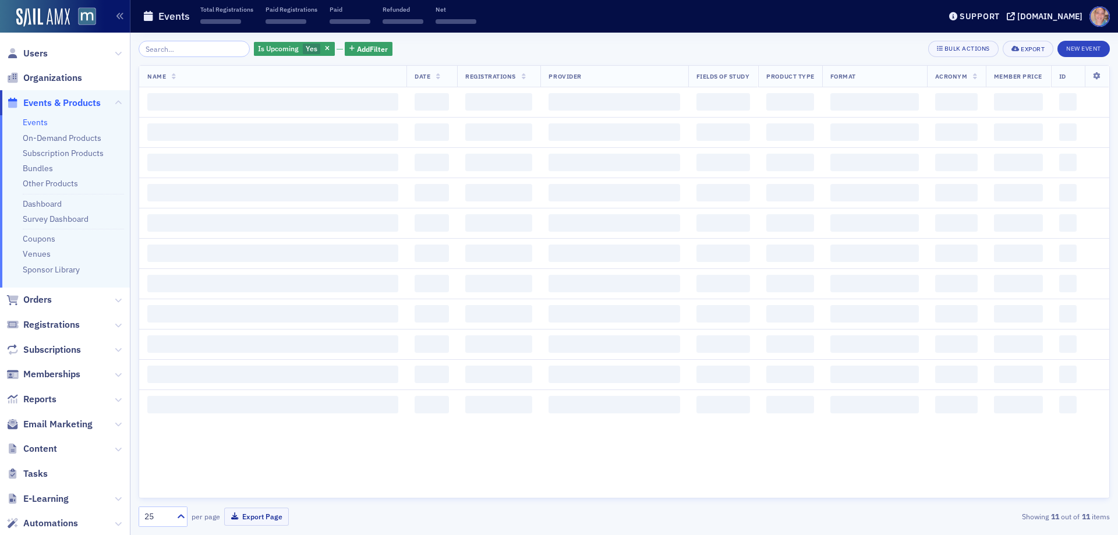
click at [609, 54] on div "Is Upcoming Yes Add Filter Bulk Actions Export New Event" at bounding box center [624, 49] width 971 height 16
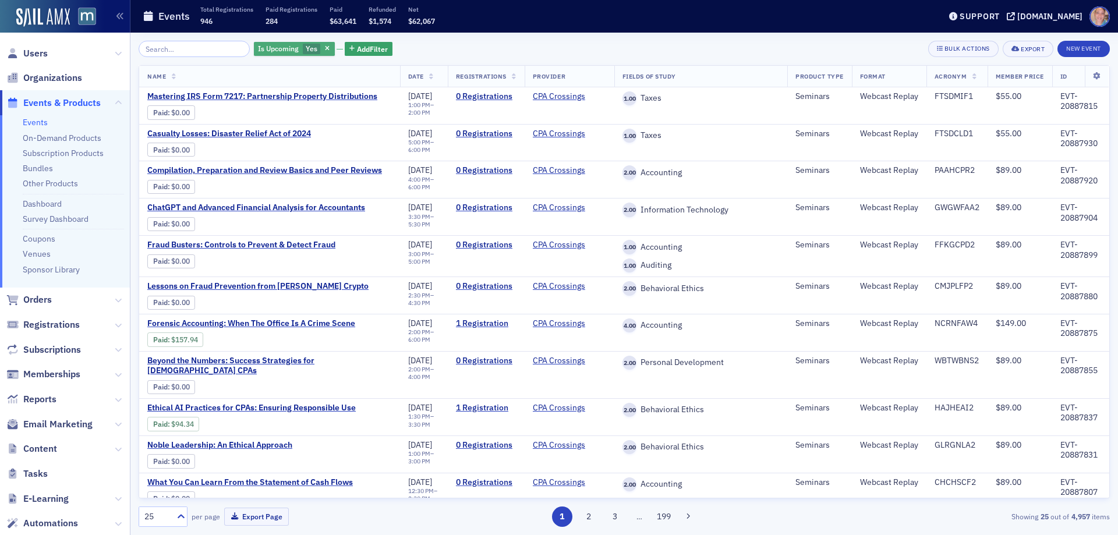
click at [306, 50] on span "Yes" at bounding box center [312, 48] width 12 height 9
click at [371, 50] on input "No" at bounding box center [367, 49] width 10 height 10
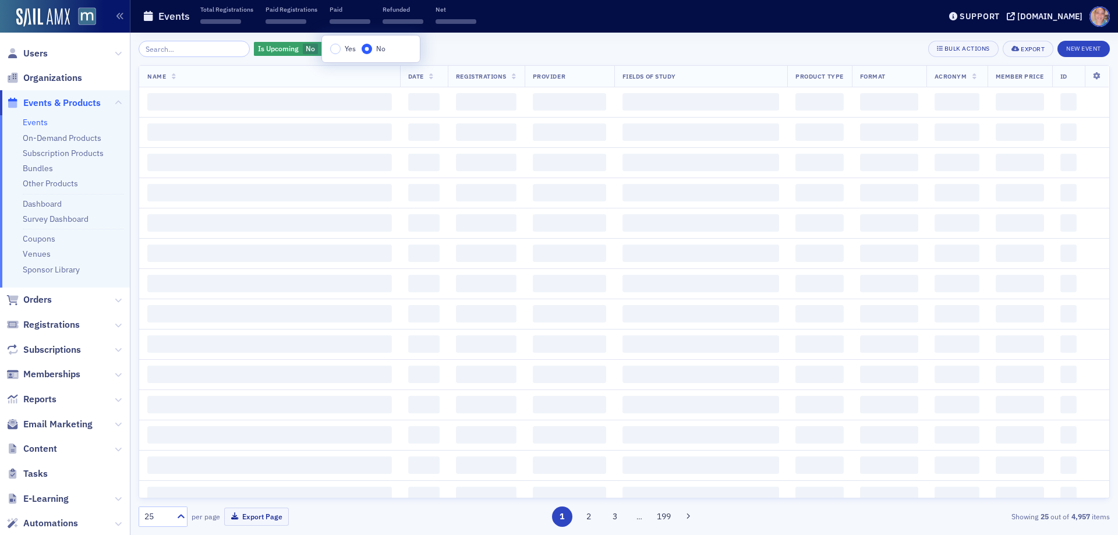
drag, startPoint x: 509, startPoint y: 51, endPoint x: 464, endPoint y: 50, distance: 44.9
click at [509, 51] on div "Is Upcoming No Add Filter Bulk Actions Export New Event" at bounding box center [624, 49] width 971 height 16
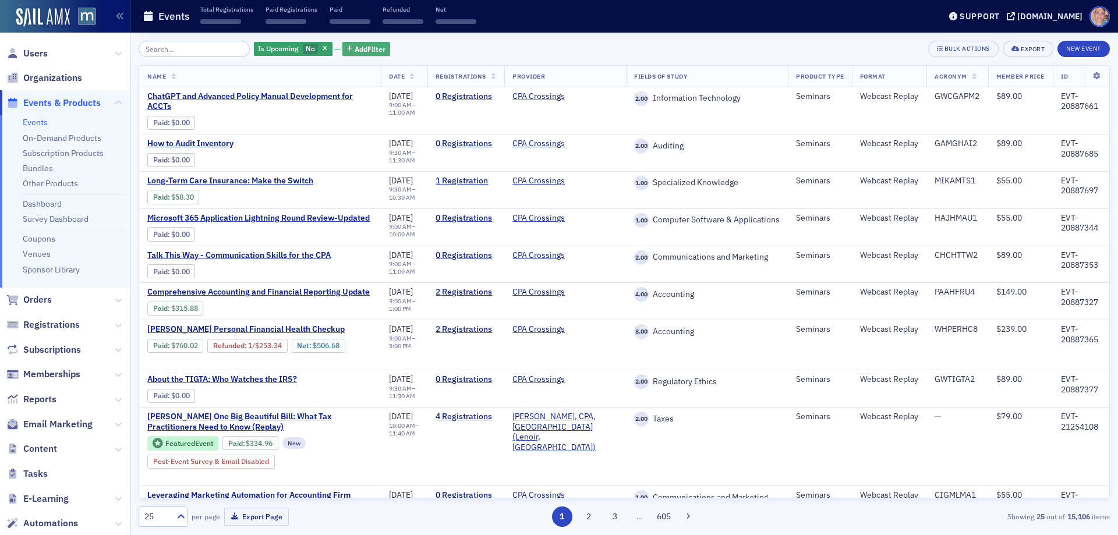
click at [360, 52] on span "Add Filter" at bounding box center [370, 49] width 31 height 10
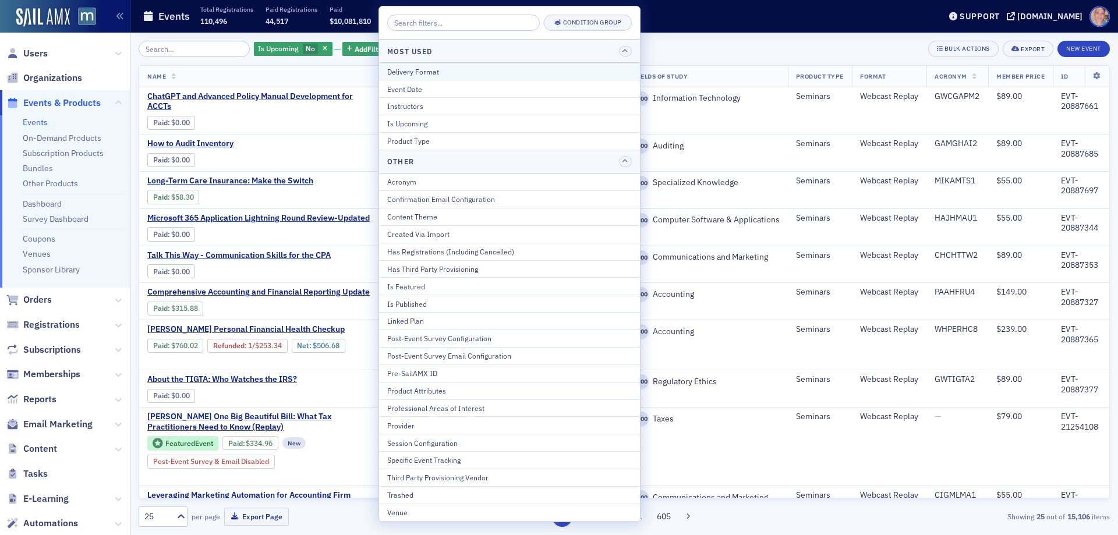
click at [465, 67] on div "Delivery Format" at bounding box center [509, 71] width 245 height 10
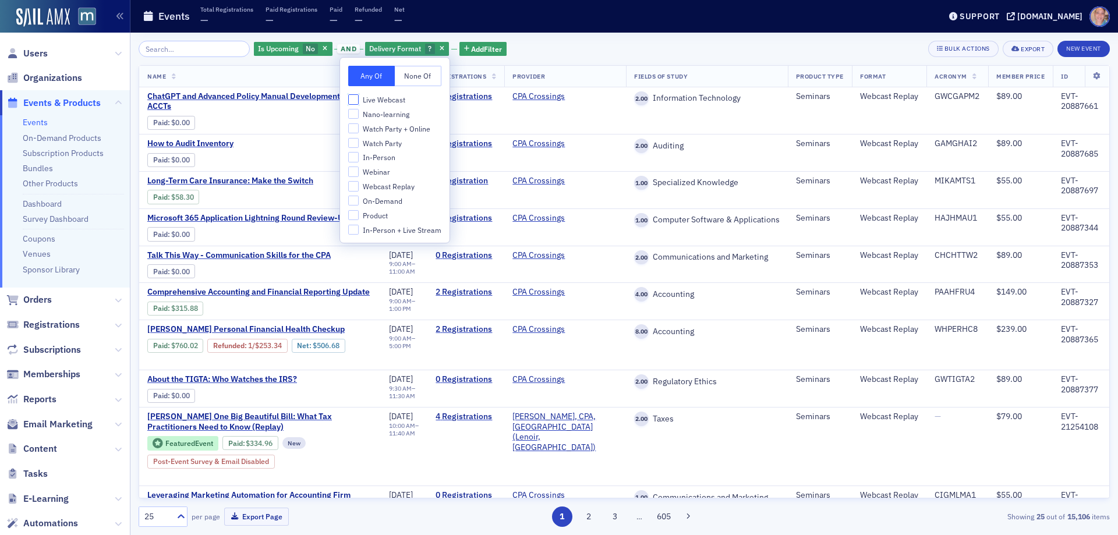
drag, startPoint x: 352, startPoint y: 100, endPoint x: 353, endPoint y: 118, distance: 17.6
click at [352, 100] on input "Live Webcast" at bounding box center [353, 99] width 10 height 10
checkbox input "true"
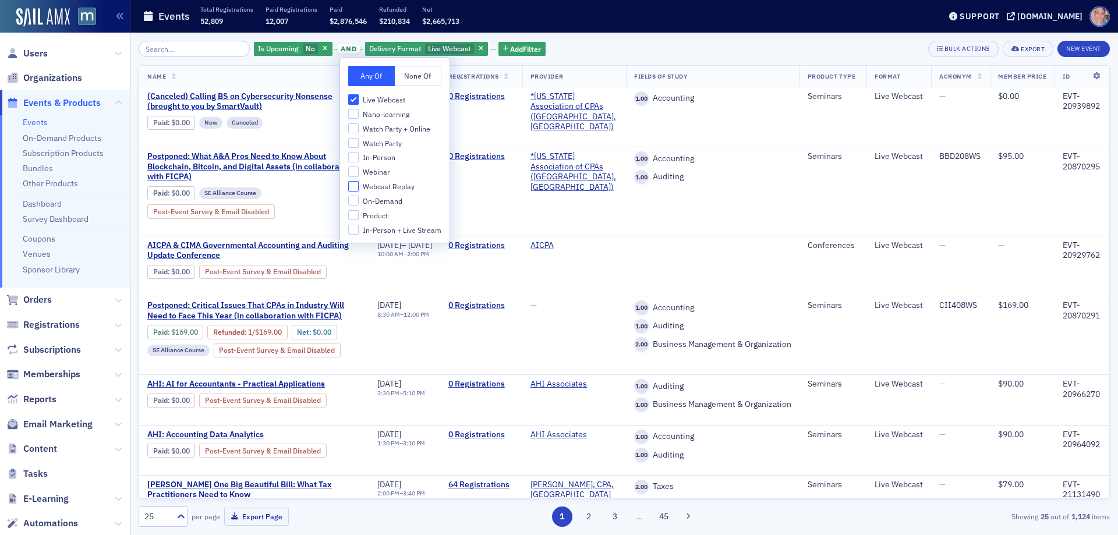
click at [349, 189] on input "Webcast Replay" at bounding box center [353, 186] width 10 height 10
checkbox input "true"
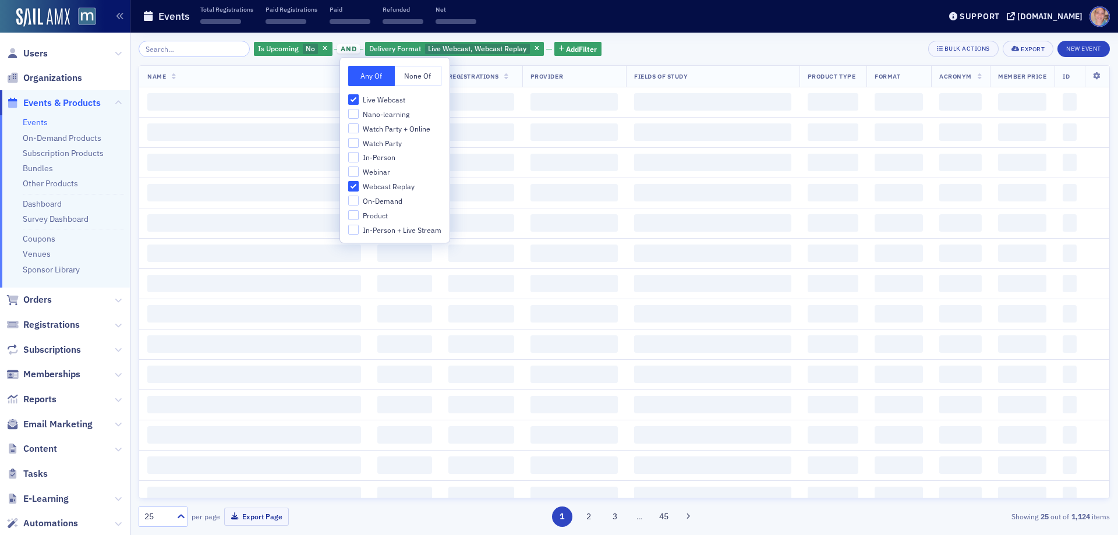
click at [669, 43] on div "Is Upcoming No and Delivery Format Live Webcast, Webcast Replay Add Filter Bulk…" at bounding box center [624, 49] width 971 height 16
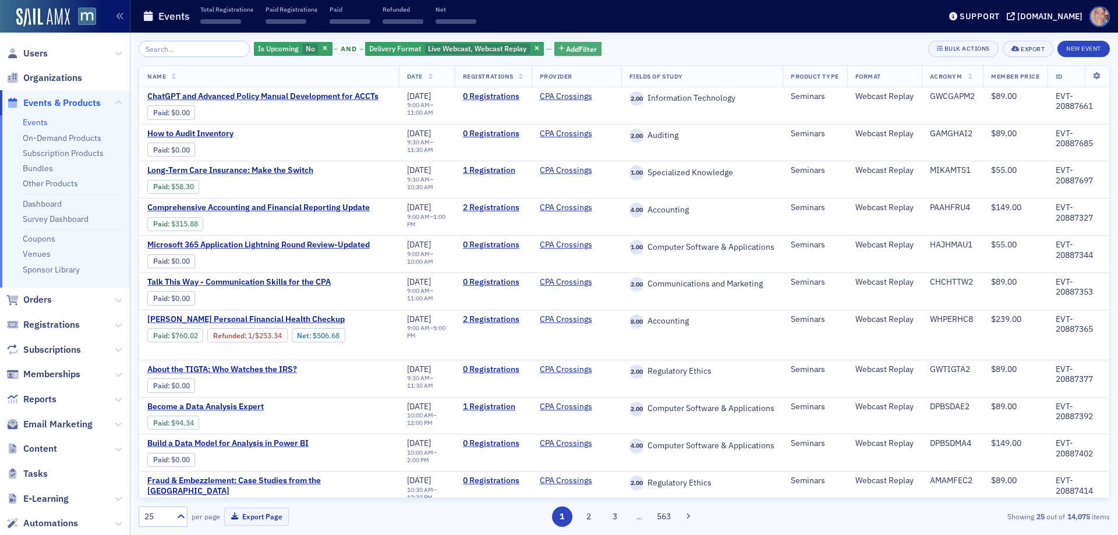
click at [575, 50] on span "Add Filter" at bounding box center [581, 49] width 31 height 10
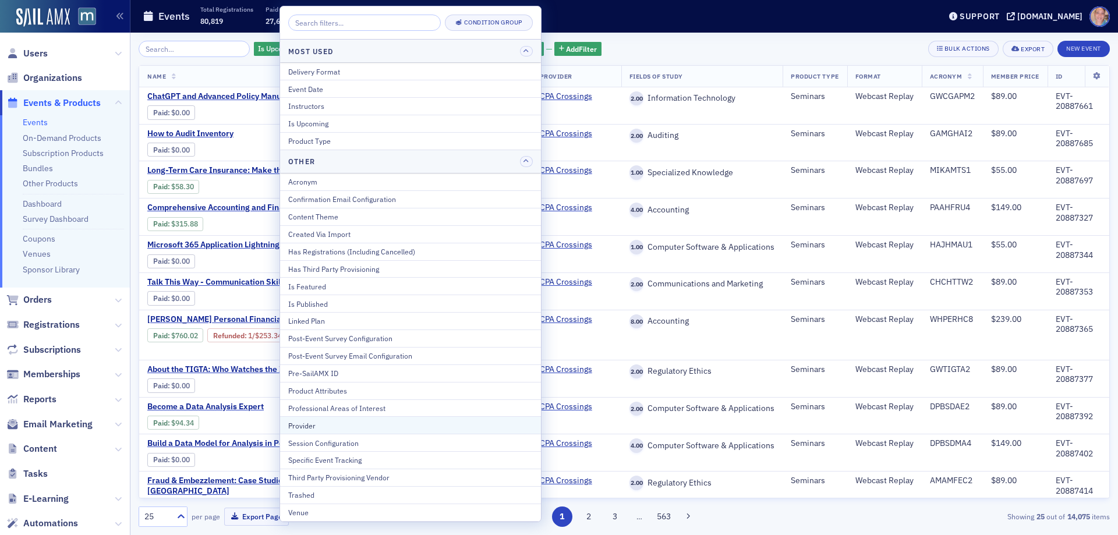
click at [326, 429] on div "Provider" at bounding box center [410, 425] width 245 height 10
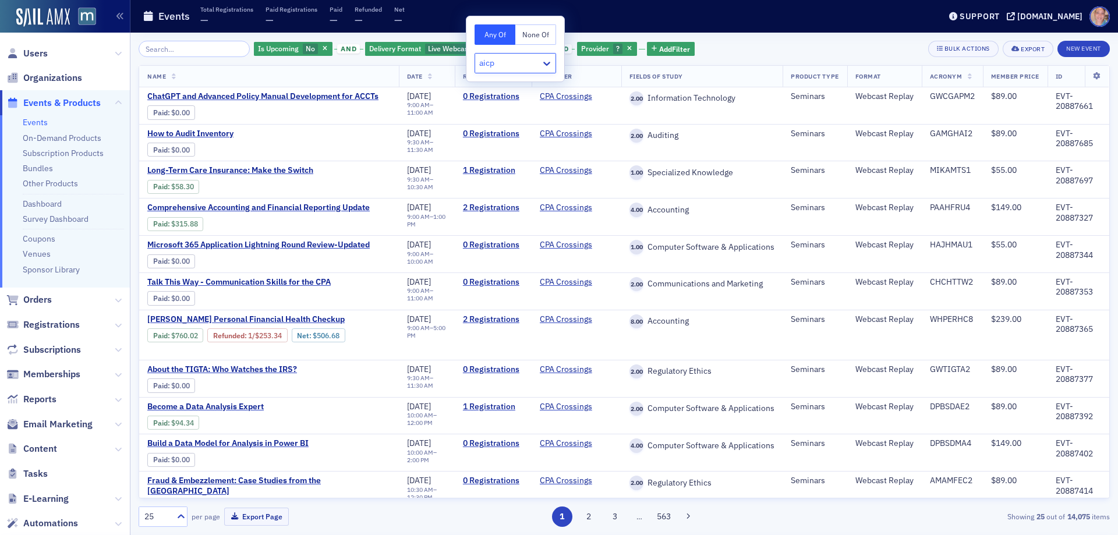
type input "aicpa"
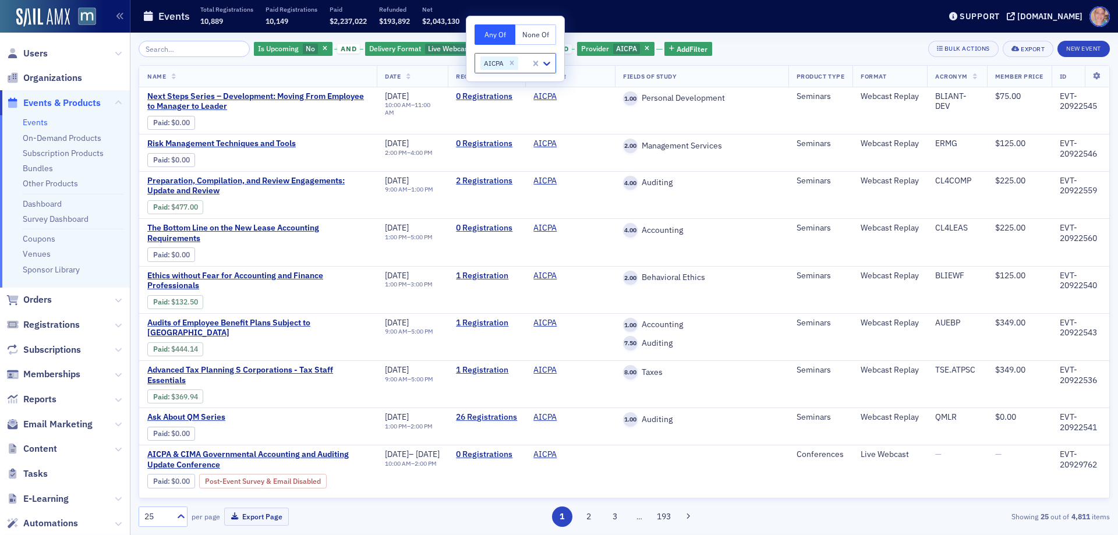
click at [752, 40] on div "Is Upcoming No and Delivery Format Live Webcast, Webcast Replay and Provider AI…" at bounding box center [624, 284] width 971 height 503
click at [680, 51] on span "Add Filter" at bounding box center [692, 49] width 31 height 10
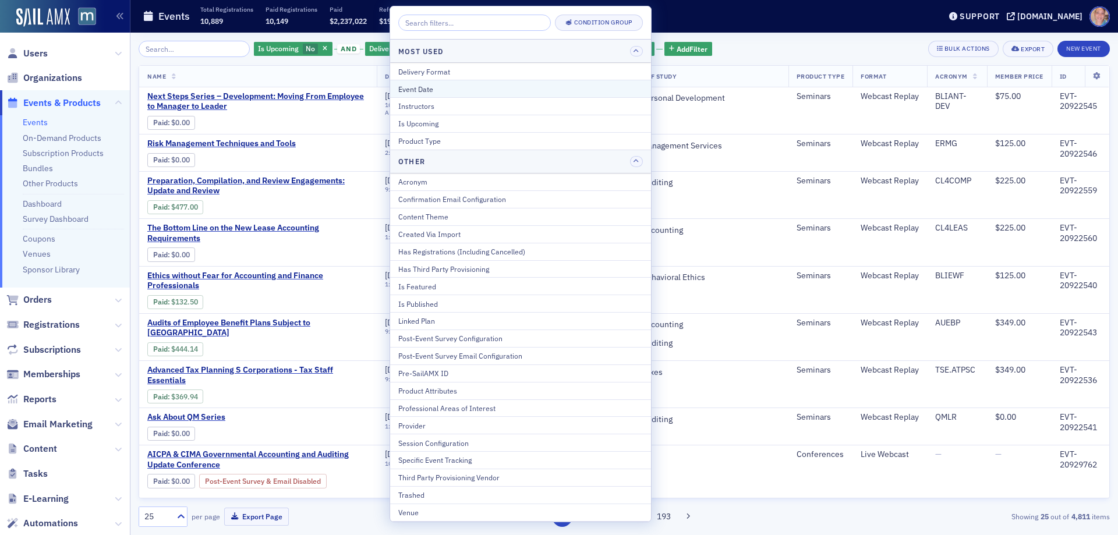
click at [452, 87] on div "Event Date" at bounding box center [520, 89] width 245 height 10
select select "7"
select select "2025"
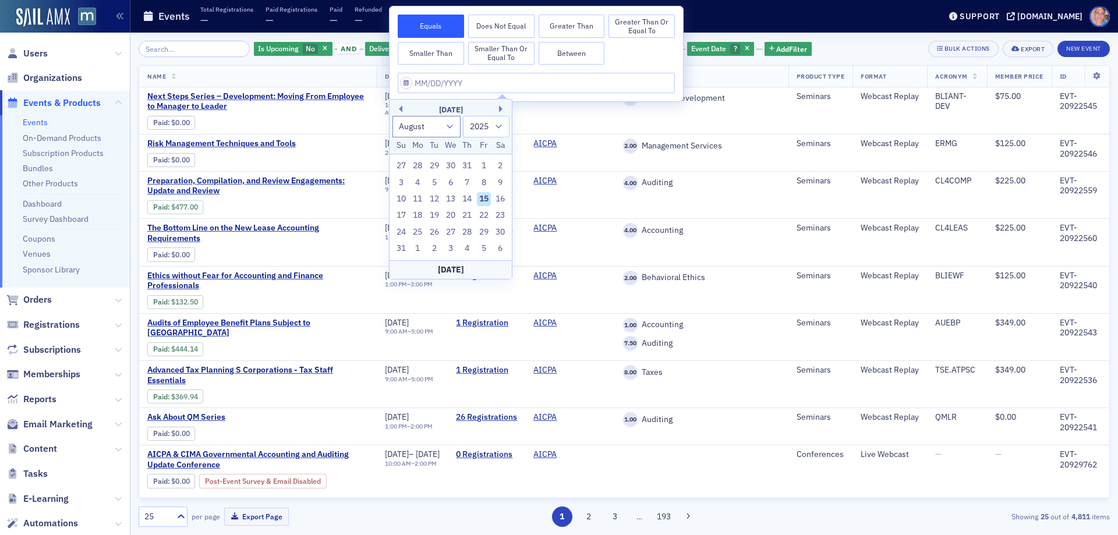
click at [575, 50] on button "Between" at bounding box center [572, 53] width 66 height 23
select select "7"
select select "2025"
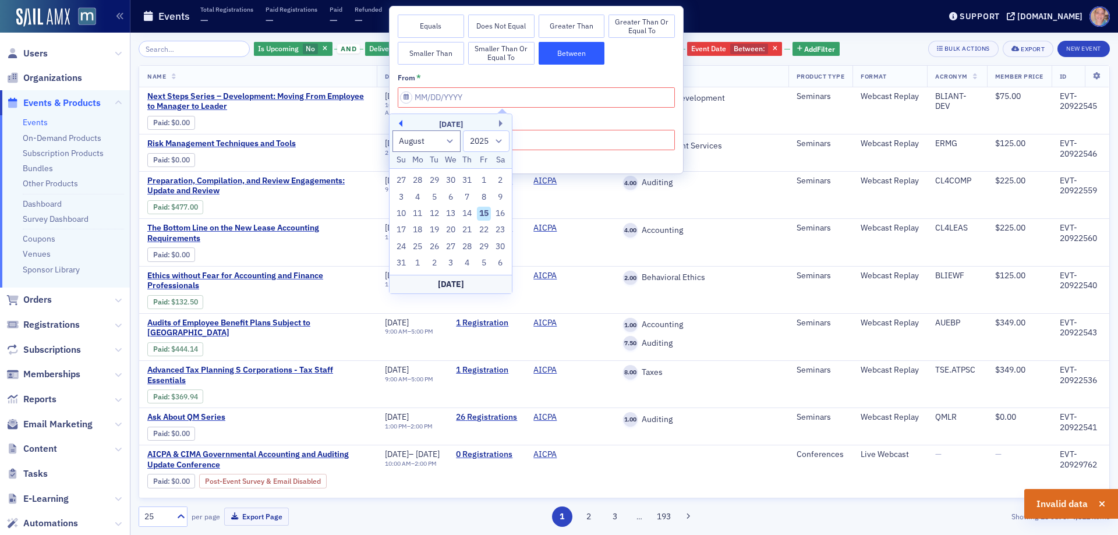
click at [402, 123] on button "Previous Month" at bounding box center [398, 123] width 7 height 7
click at [436, 178] on div "1" at bounding box center [434, 181] width 14 height 14
type input "07/01/2025"
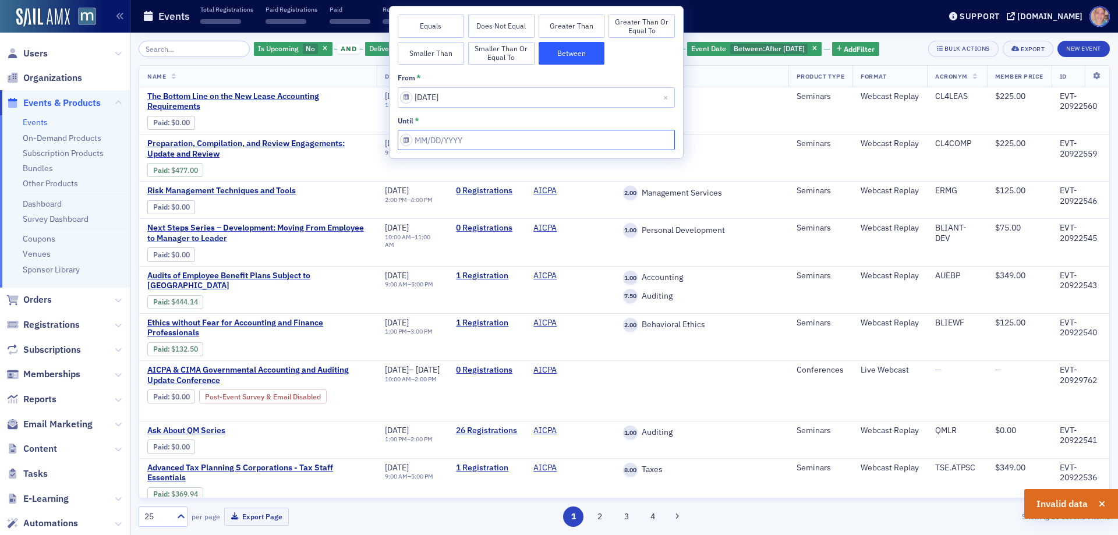
click at [488, 140] on input "from *" at bounding box center [536, 140] width 277 height 20
select select "7"
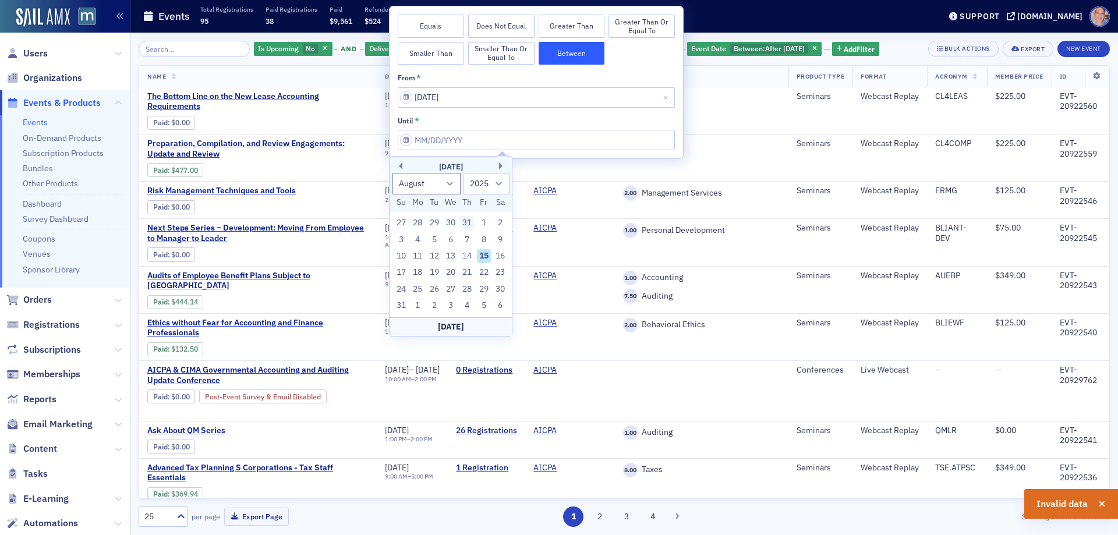
click at [469, 222] on div "31" at bounding box center [468, 223] width 14 height 14
type input "07/31/2025"
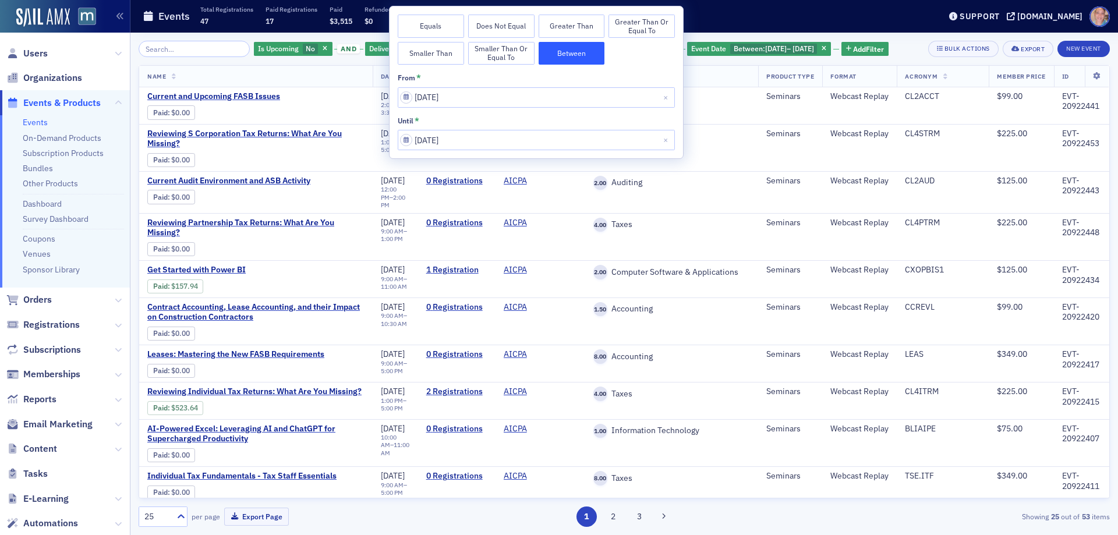
click at [918, 56] on div "Is Upcoming No and Delivery Format Live Webcast, Webcast Replay and Provider AI…" at bounding box center [624, 49] width 971 height 16
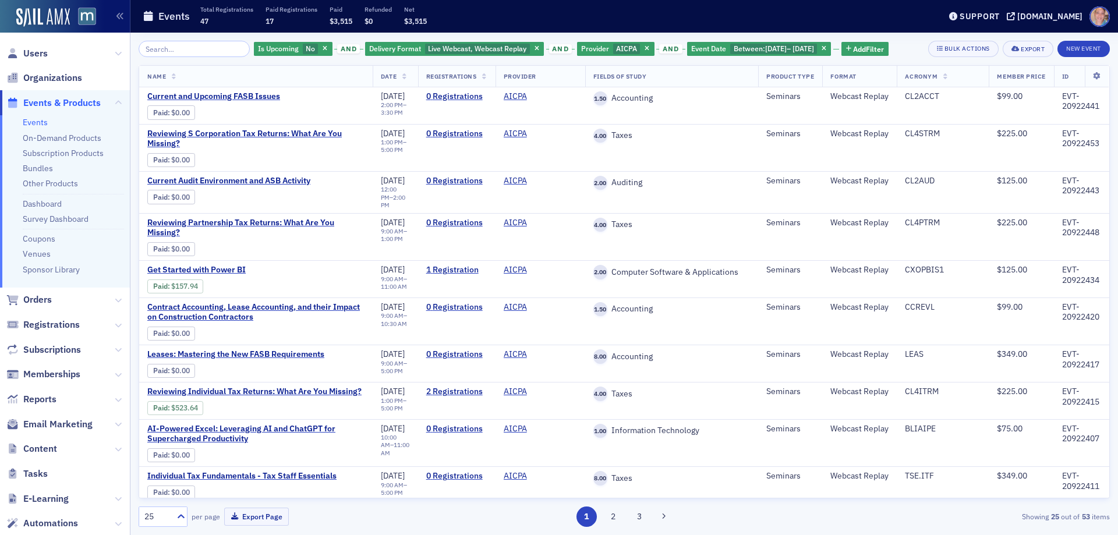
click at [151, 510] on div "25" at bounding box center [155, 517] width 33 height 15
click at [381, 76] on span "Date" at bounding box center [389, 76] width 16 height 8
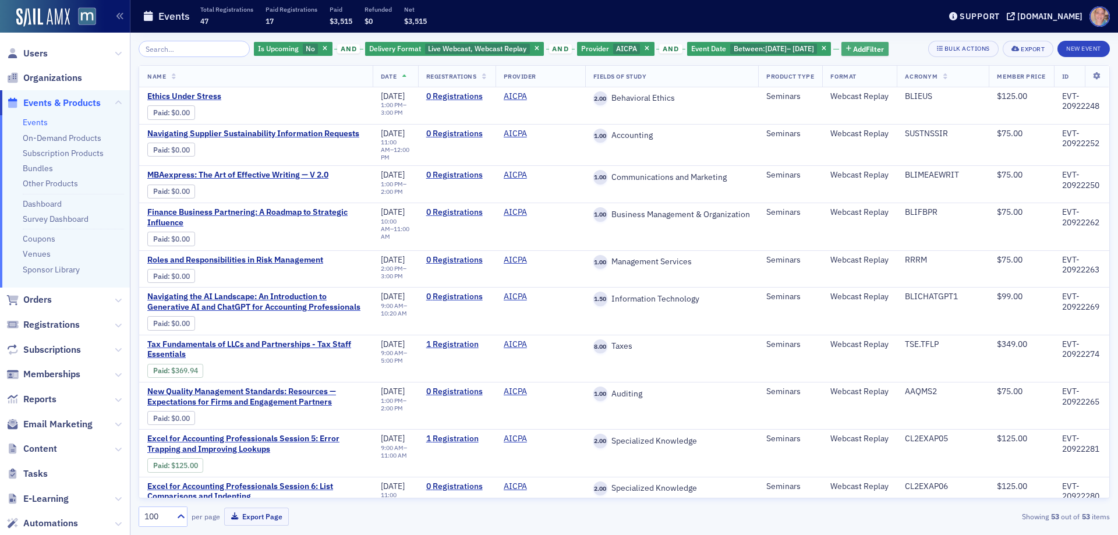
click at [879, 50] on span "Add Filter" at bounding box center [868, 49] width 31 height 10
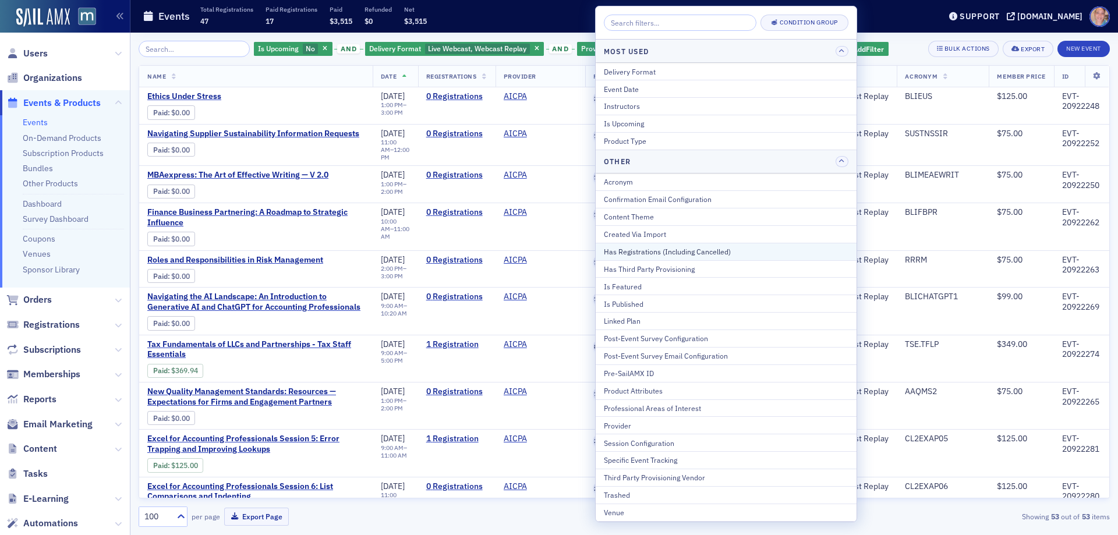
click at [722, 248] on div "Has Registrations (Including Cancelled)" at bounding box center [726, 251] width 245 height 10
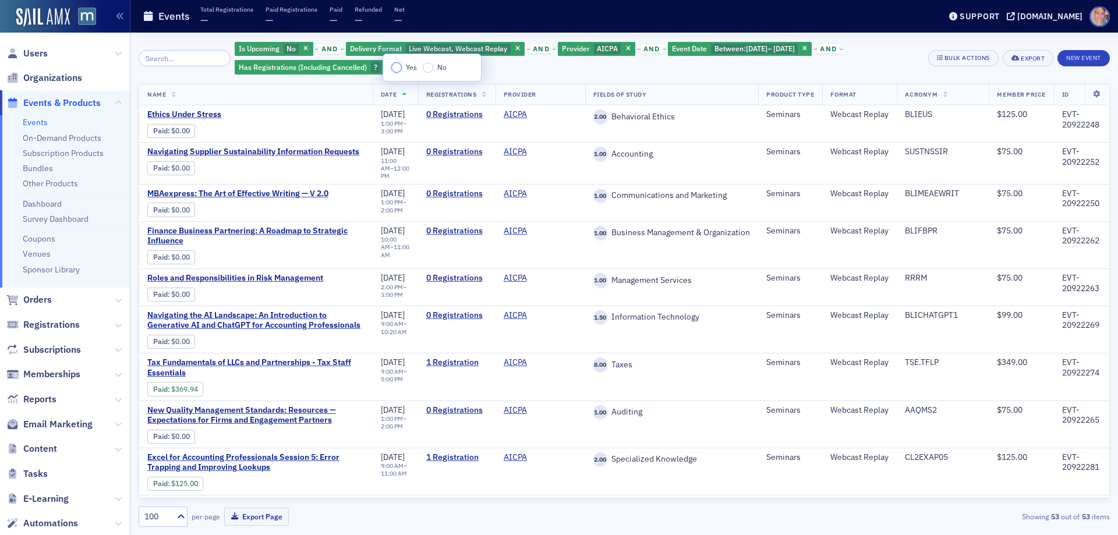
click at [394, 68] on input "Yes" at bounding box center [396, 67] width 10 height 10
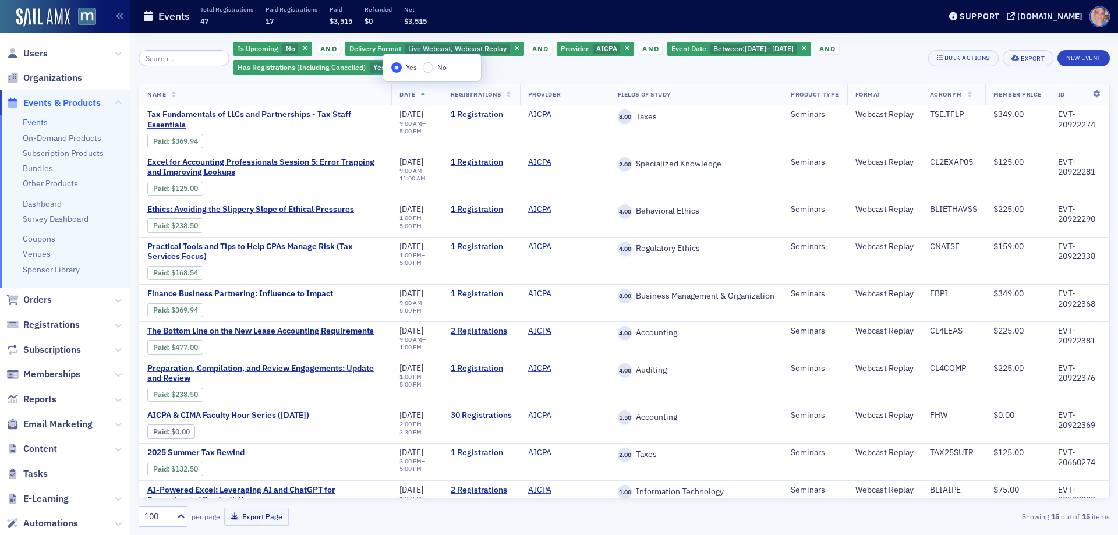
click at [883, 47] on div "Is Upcoming No and Delivery Format Live Webcast, Webcast Replay and Provider AI…" at bounding box center [577, 58] width 686 height 35
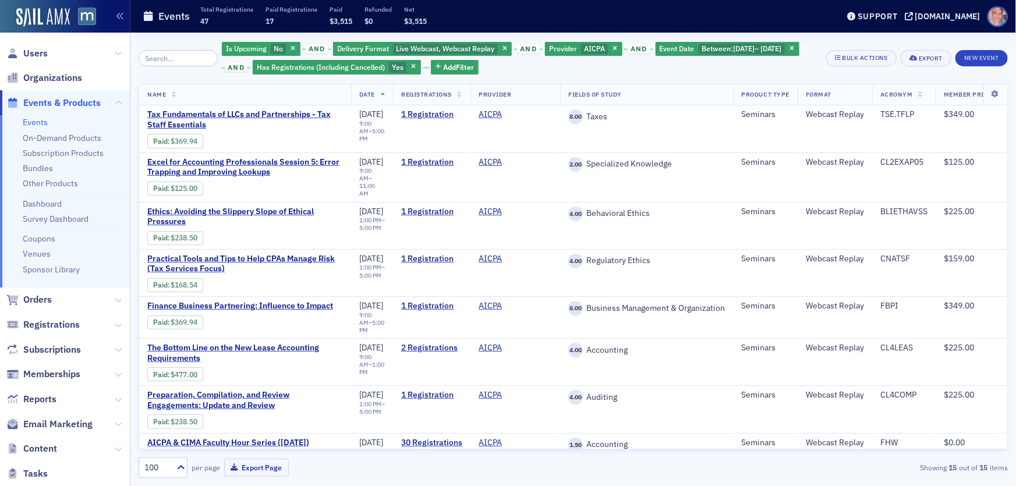
drag, startPoint x: 1097, startPoint y: 12, endPoint x: 715, endPoint y: 52, distance: 384.1
click at [715, 52] on div "Is Upcoming No and Delivery Format Live Webcast, Webcast Replay and Provider AI…" at bounding box center [520, 58] width 596 height 35
click at [985, 96] on icon at bounding box center [996, 94] width 24 height 7
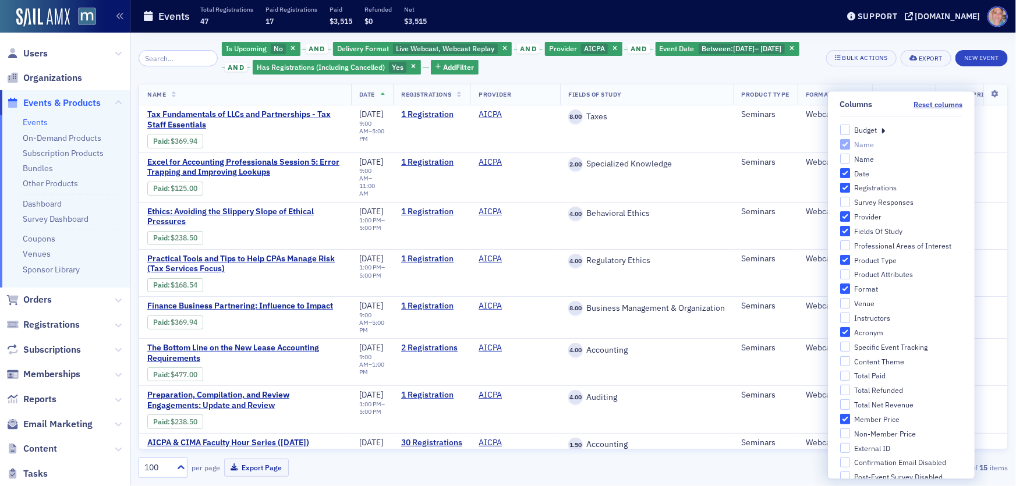
click at [843, 257] on label "Product Type" at bounding box center [901, 260] width 123 height 10
click at [843, 257] on input "Product Type" at bounding box center [845, 260] width 10 height 10
checkbox input "false"
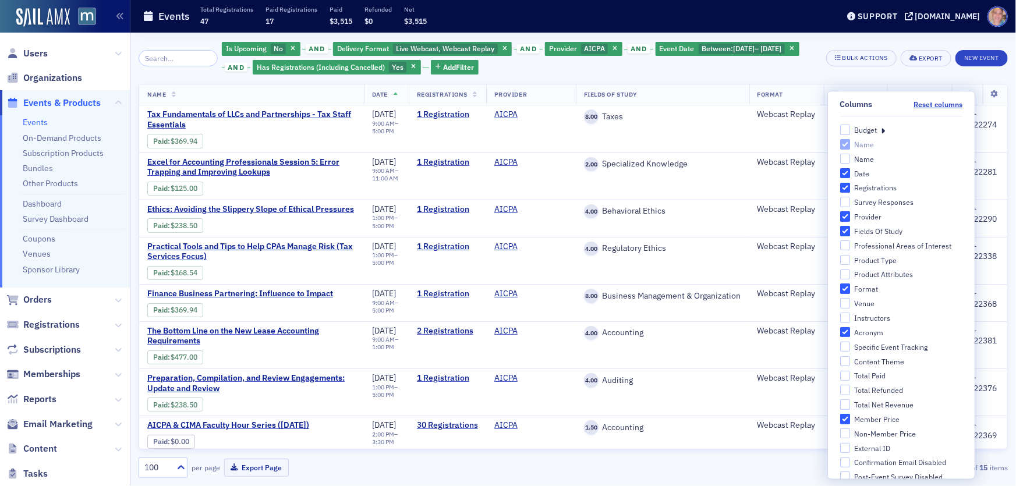
click at [784, 62] on div "Is Upcoming No and Delivery Format Live Webcast, Webcast Replay and Provider AI…" at bounding box center [520, 58] width 596 height 35
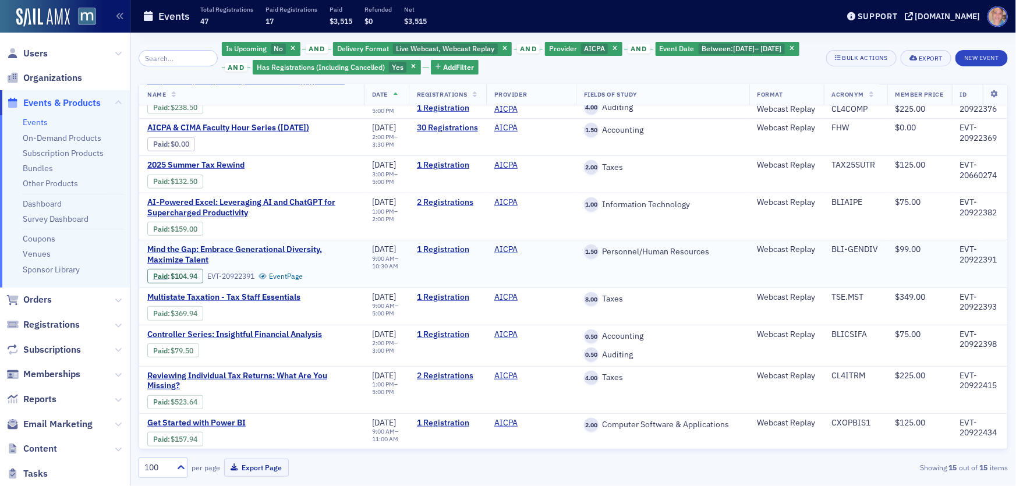
scroll to position [314, 0]
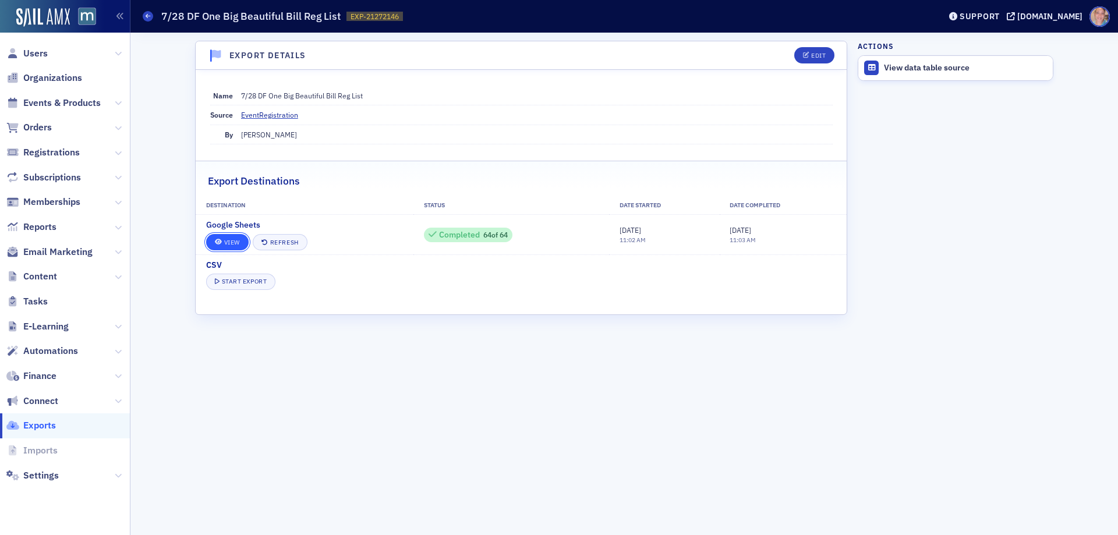
click at [229, 241] on link "View" at bounding box center [227, 242] width 43 height 16
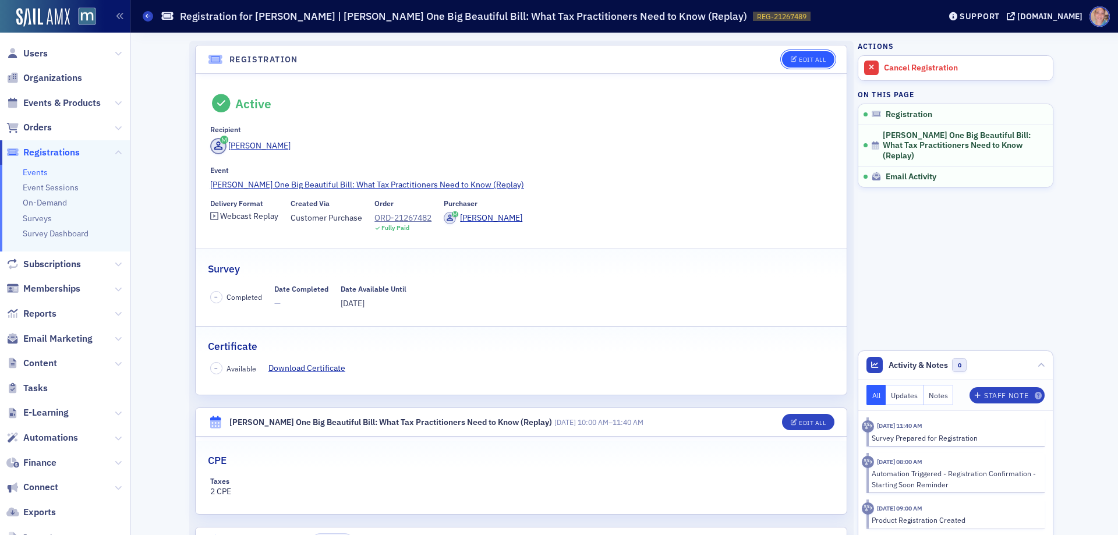
click at [815, 60] on div "Edit All" at bounding box center [812, 59] width 27 height 6
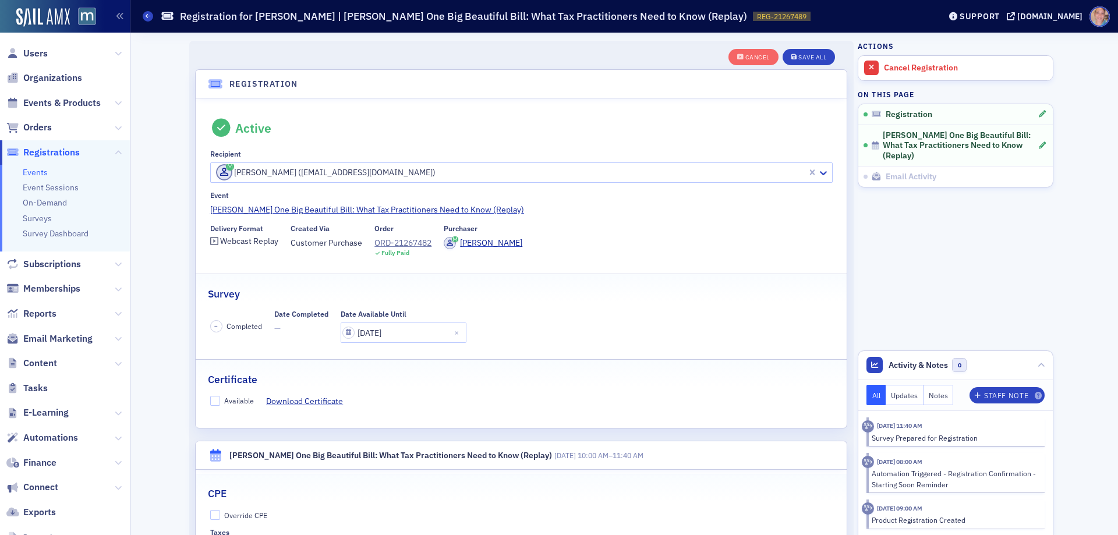
scroll to position [31, 0]
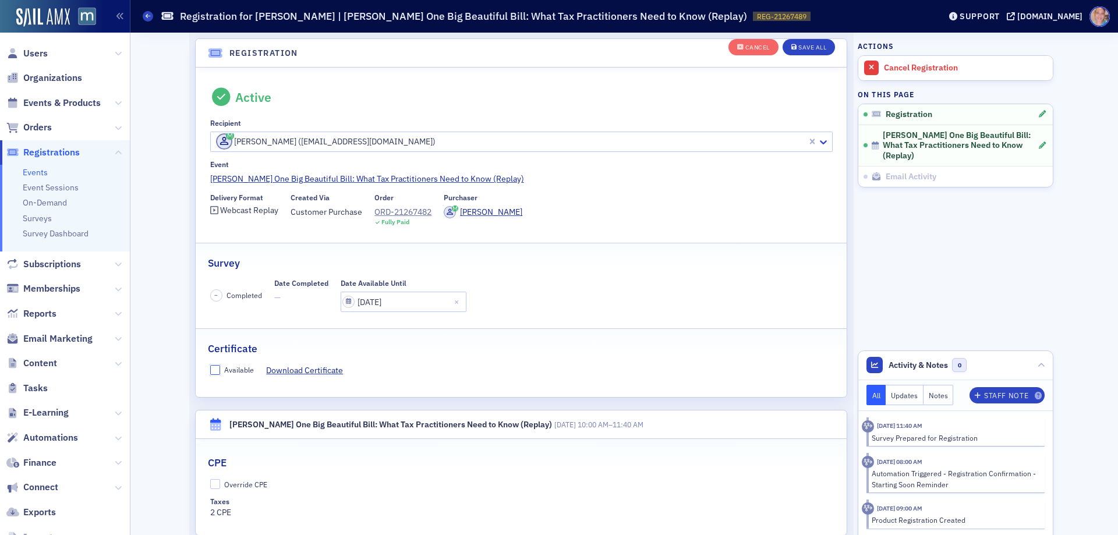
click at [210, 369] on input "Available" at bounding box center [215, 370] width 10 height 10
checkbox input "true"
click at [215, 485] on input "Override CPE" at bounding box center [215, 484] width 10 height 10
checkbox input "true"
drag, startPoint x: 804, startPoint y: 51, endPoint x: 635, endPoint y: 9, distance: 174.0
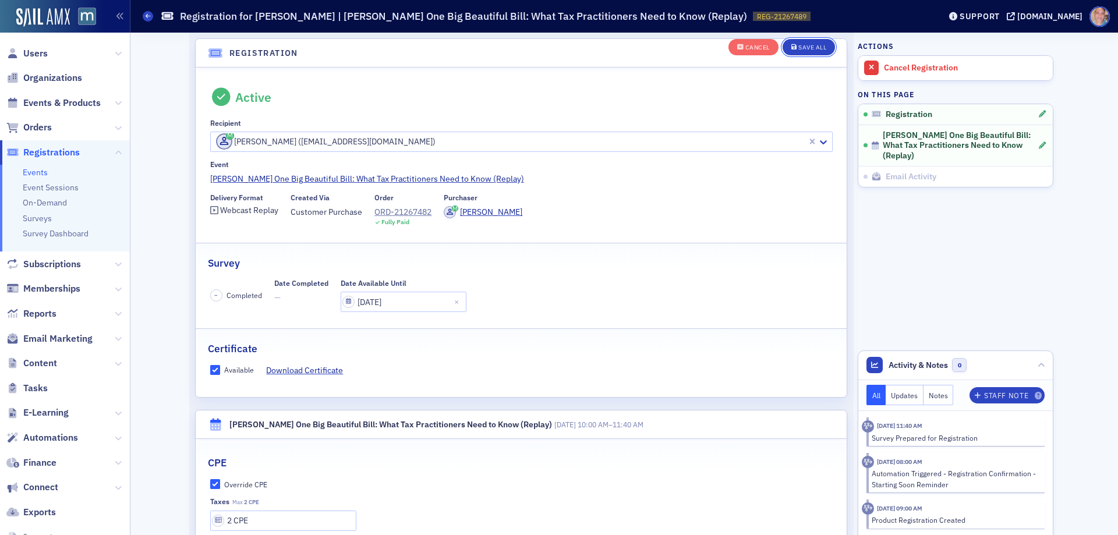
click at [803, 51] on button "Save All" at bounding box center [809, 47] width 52 height 16
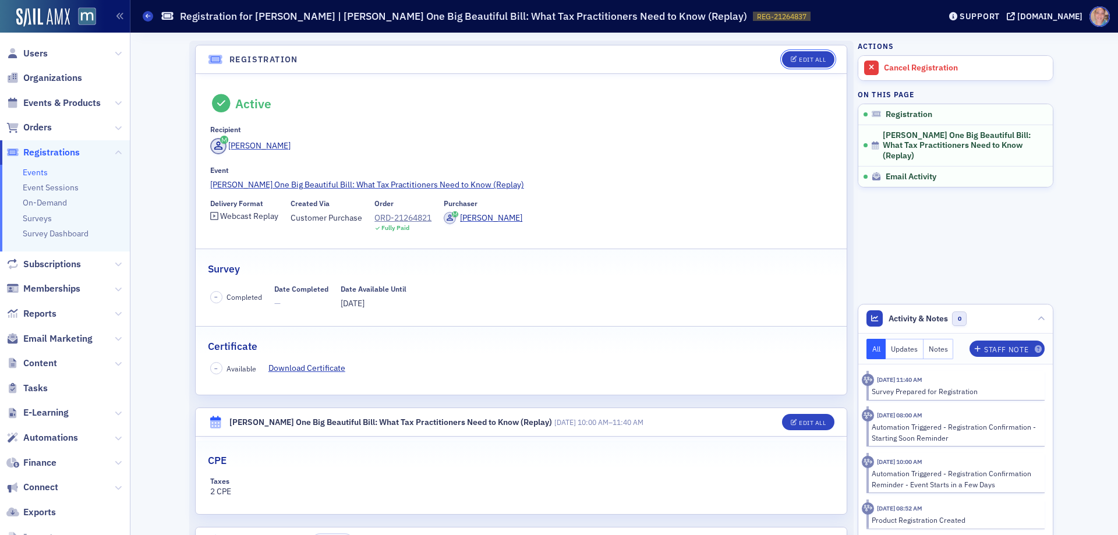
drag, startPoint x: 801, startPoint y: 59, endPoint x: 317, endPoint y: 223, distance: 511.4
click at [800, 59] on div "Edit All" at bounding box center [812, 59] width 27 height 6
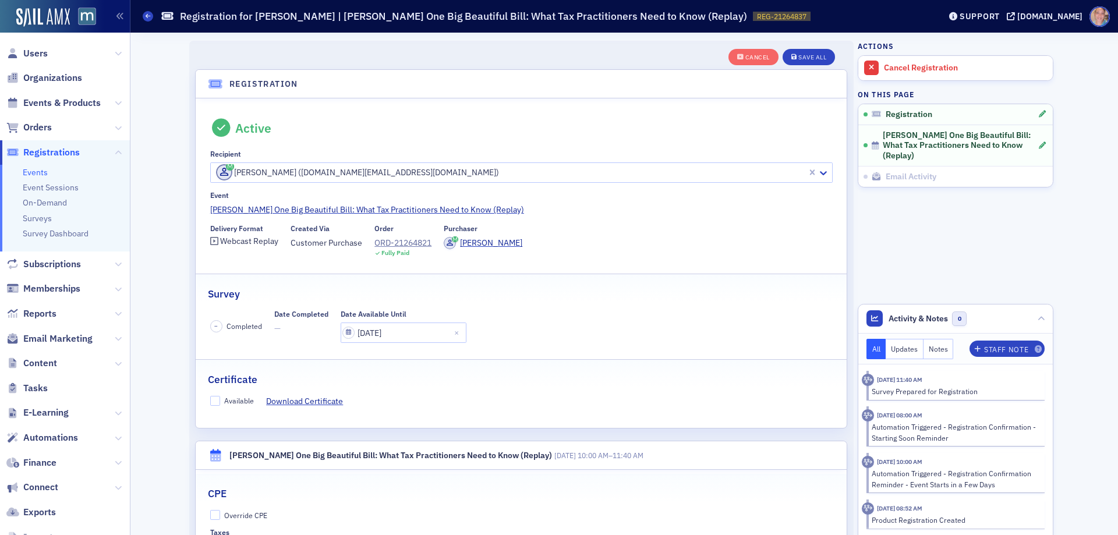
scroll to position [31, 0]
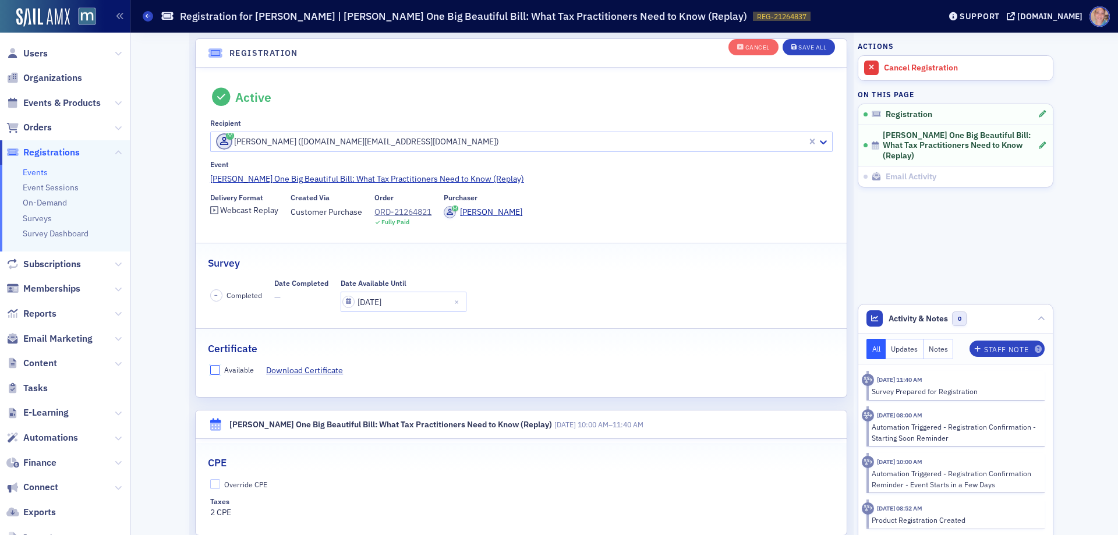
click at [210, 371] on input "Available" at bounding box center [215, 370] width 10 height 10
checkbox input "true"
click at [210, 488] on input "Override CPE" at bounding box center [215, 484] width 10 height 10
checkbox input "true"
click at [807, 41] on button "Save All" at bounding box center [809, 47] width 52 height 16
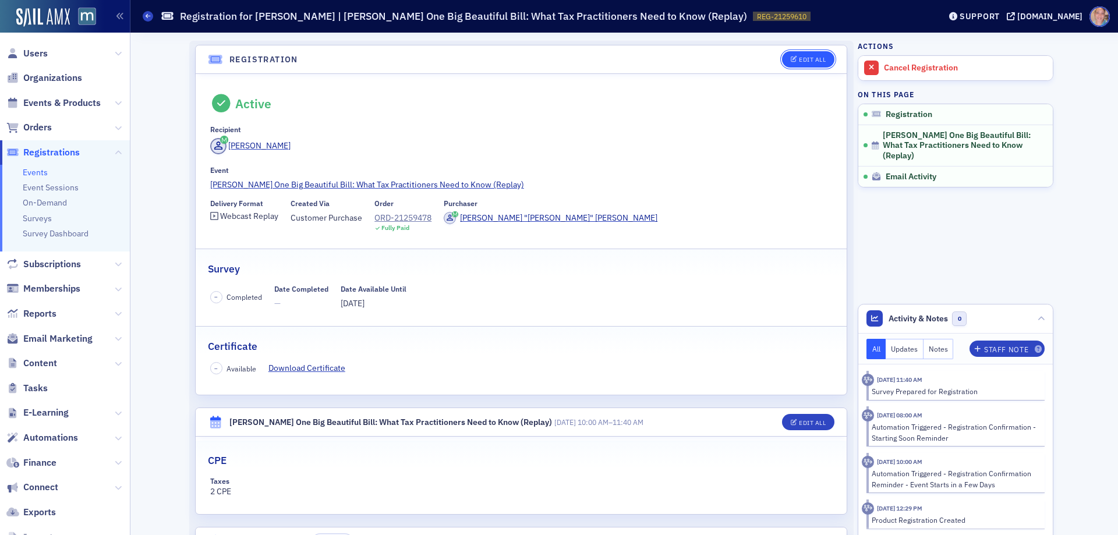
drag, startPoint x: 807, startPoint y: 57, endPoint x: 477, endPoint y: 141, distance: 340.1
click at [806, 57] on div "Edit All" at bounding box center [812, 59] width 27 height 6
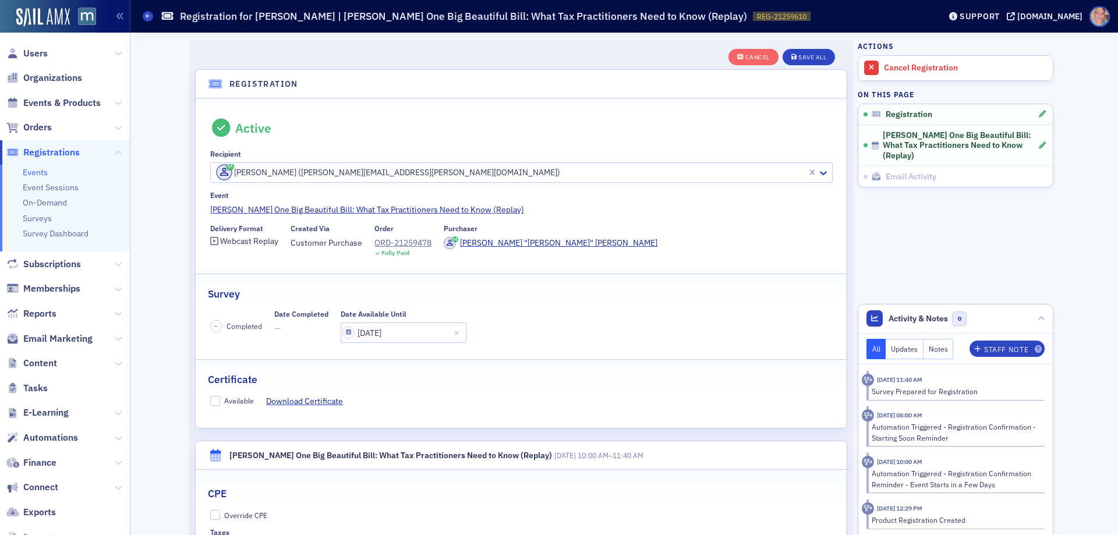
scroll to position [31, 0]
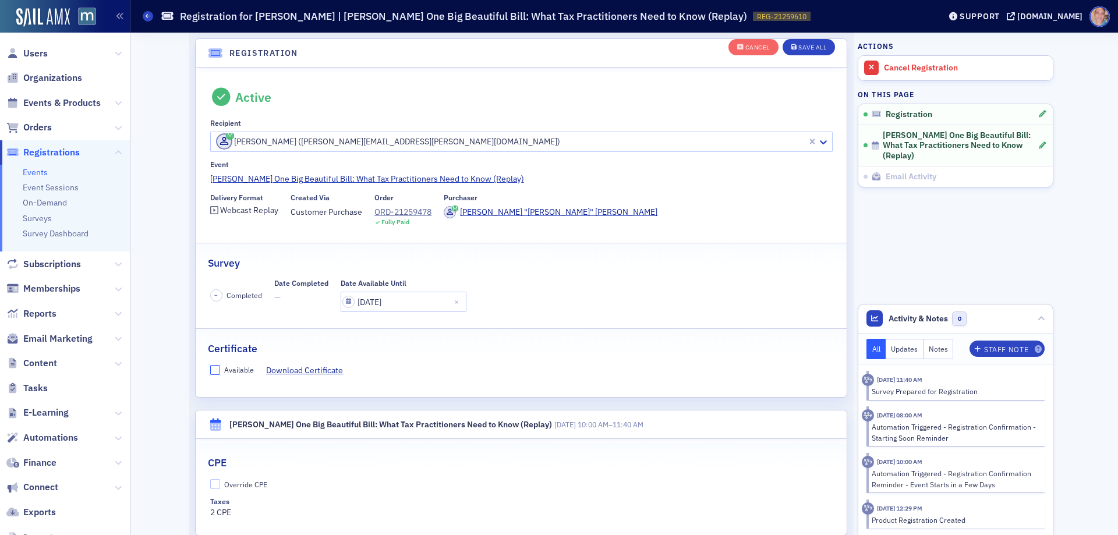
drag, startPoint x: 212, startPoint y: 367, endPoint x: 206, endPoint y: 416, distance: 48.8
click at [212, 368] on input "Available" at bounding box center [215, 370] width 10 height 10
checkbox input "true"
click at [210, 486] on input "Override CPE" at bounding box center [215, 484] width 10 height 10
checkbox input "true"
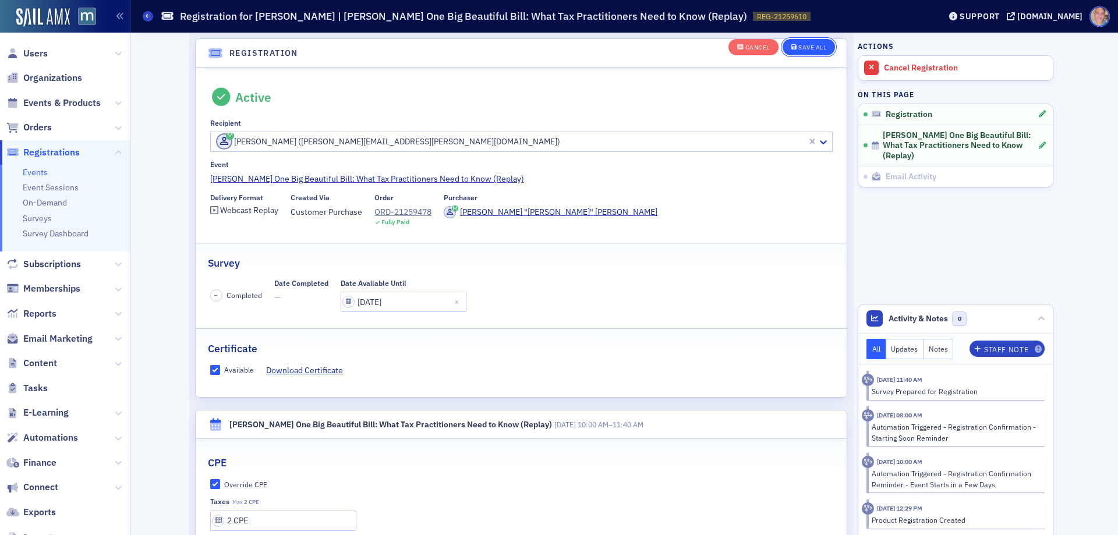
click at [809, 47] on div "Save All" at bounding box center [812, 47] width 28 height 6
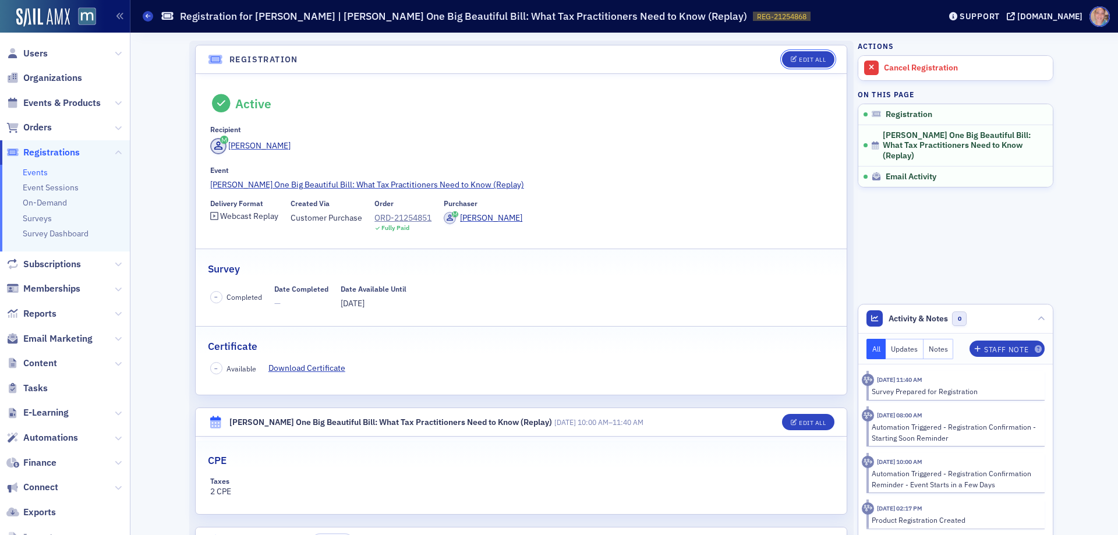
drag, startPoint x: 796, startPoint y: 58, endPoint x: 417, endPoint y: 142, distance: 387.6
click at [799, 58] on div "Edit All" at bounding box center [812, 59] width 27 height 6
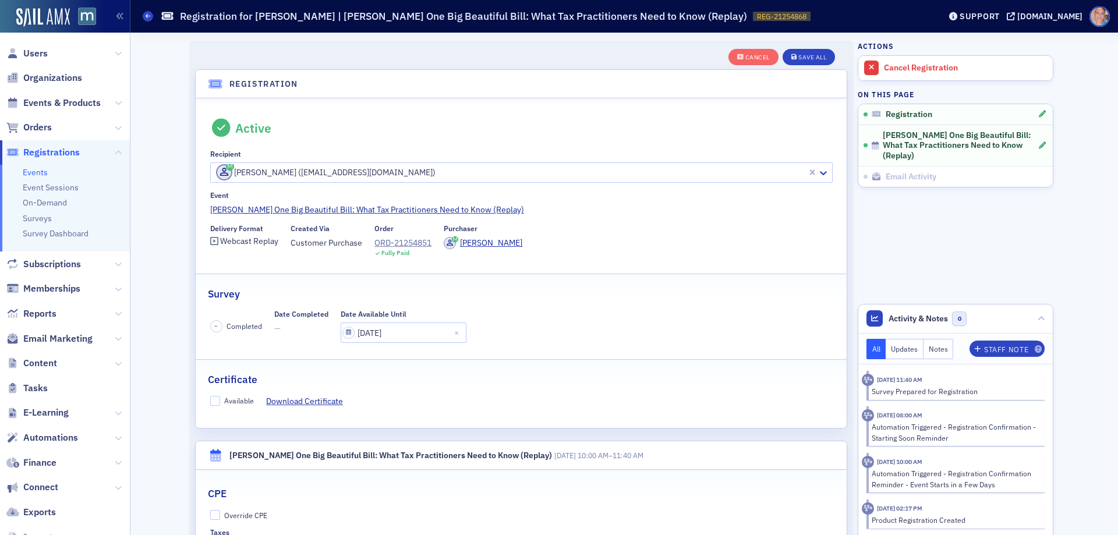
scroll to position [31, 0]
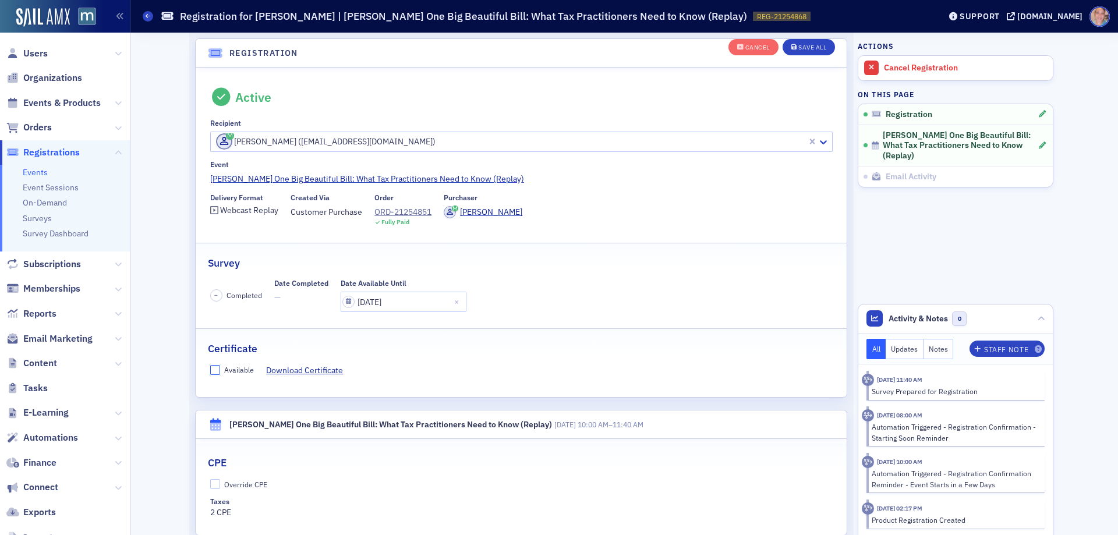
click at [210, 370] on input "Available" at bounding box center [215, 370] width 10 height 10
checkbox input "true"
drag, startPoint x: 212, startPoint y: 485, endPoint x: 557, endPoint y: 368, distance: 364.6
click at [213, 485] on input "Override CPE" at bounding box center [215, 484] width 10 height 10
checkbox input "true"
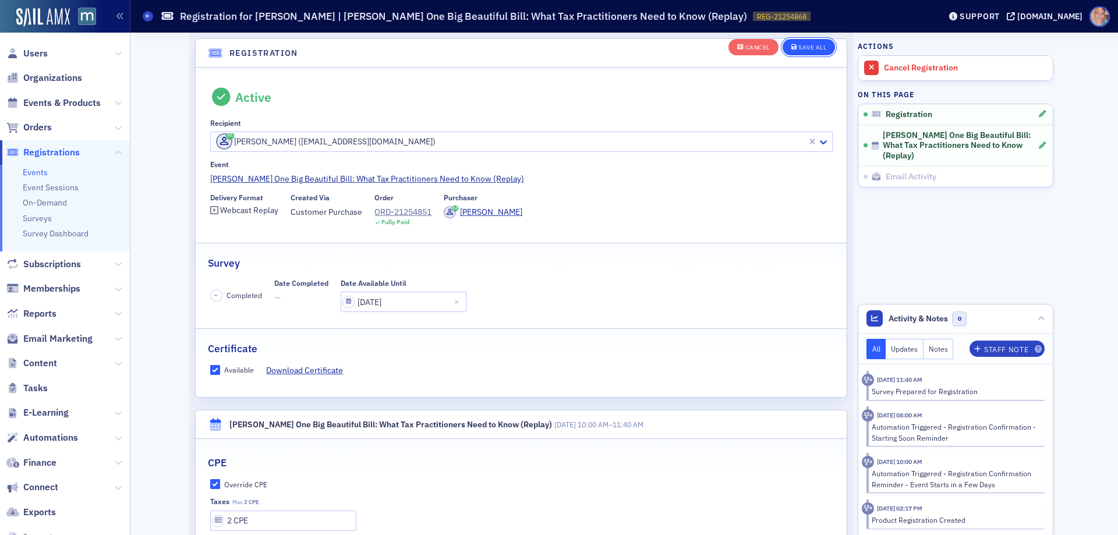
click at [797, 42] on button "Save All" at bounding box center [809, 47] width 52 height 16
